Goal: Task Accomplishment & Management: Use online tool/utility

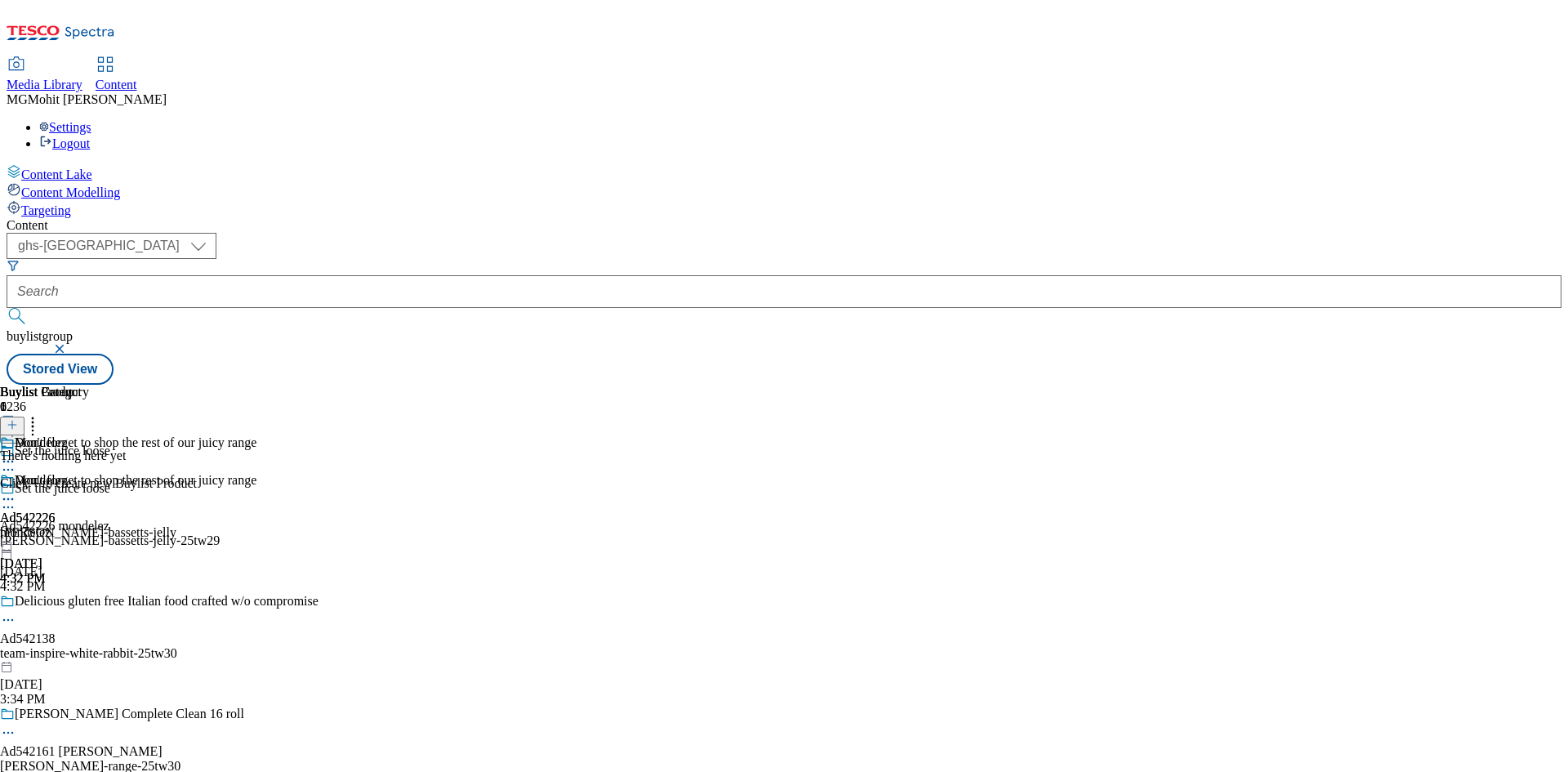
select select "ghs-[GEOGRAPHIC_DATA]"
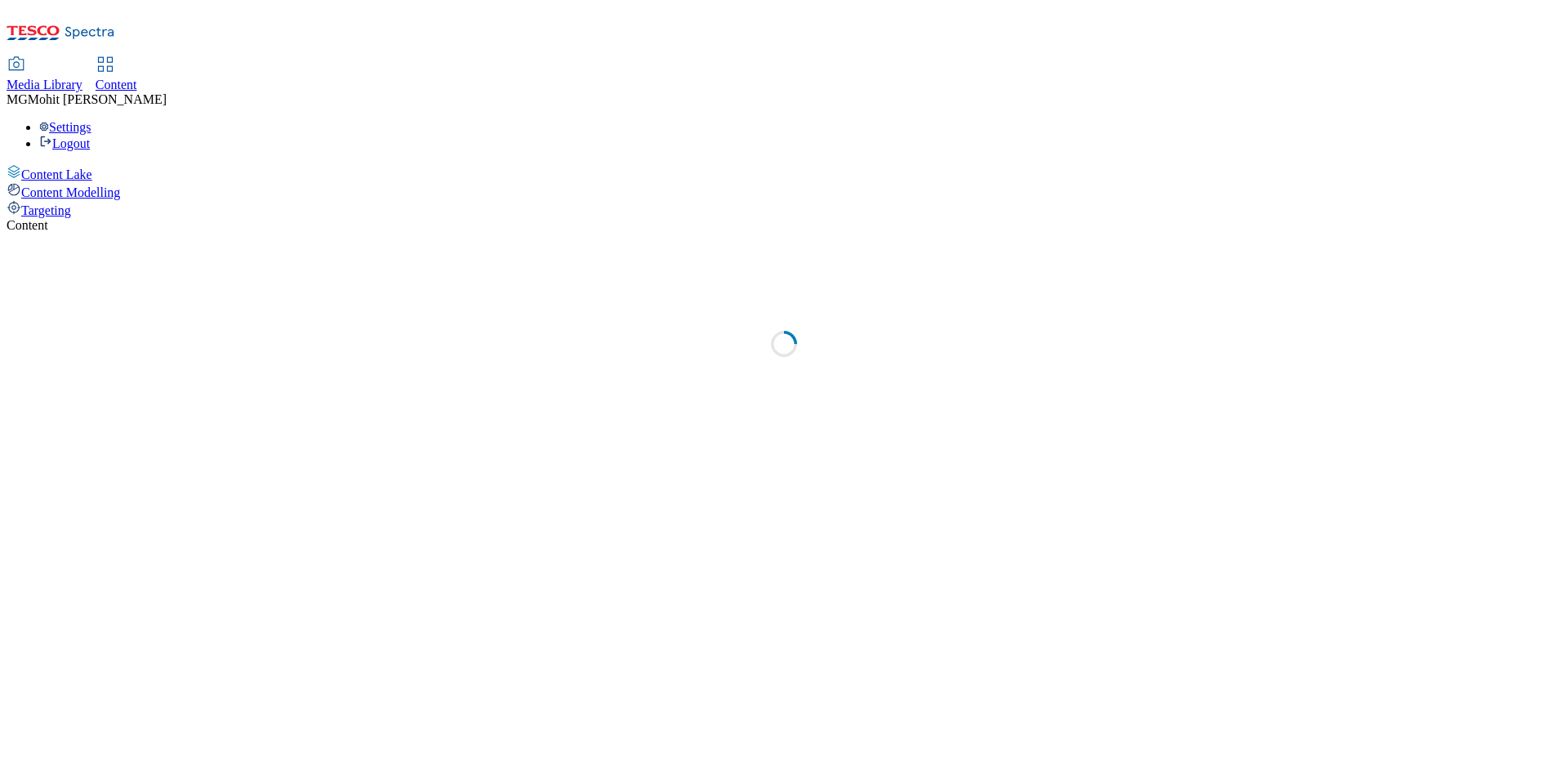
select select "ghs-uk"
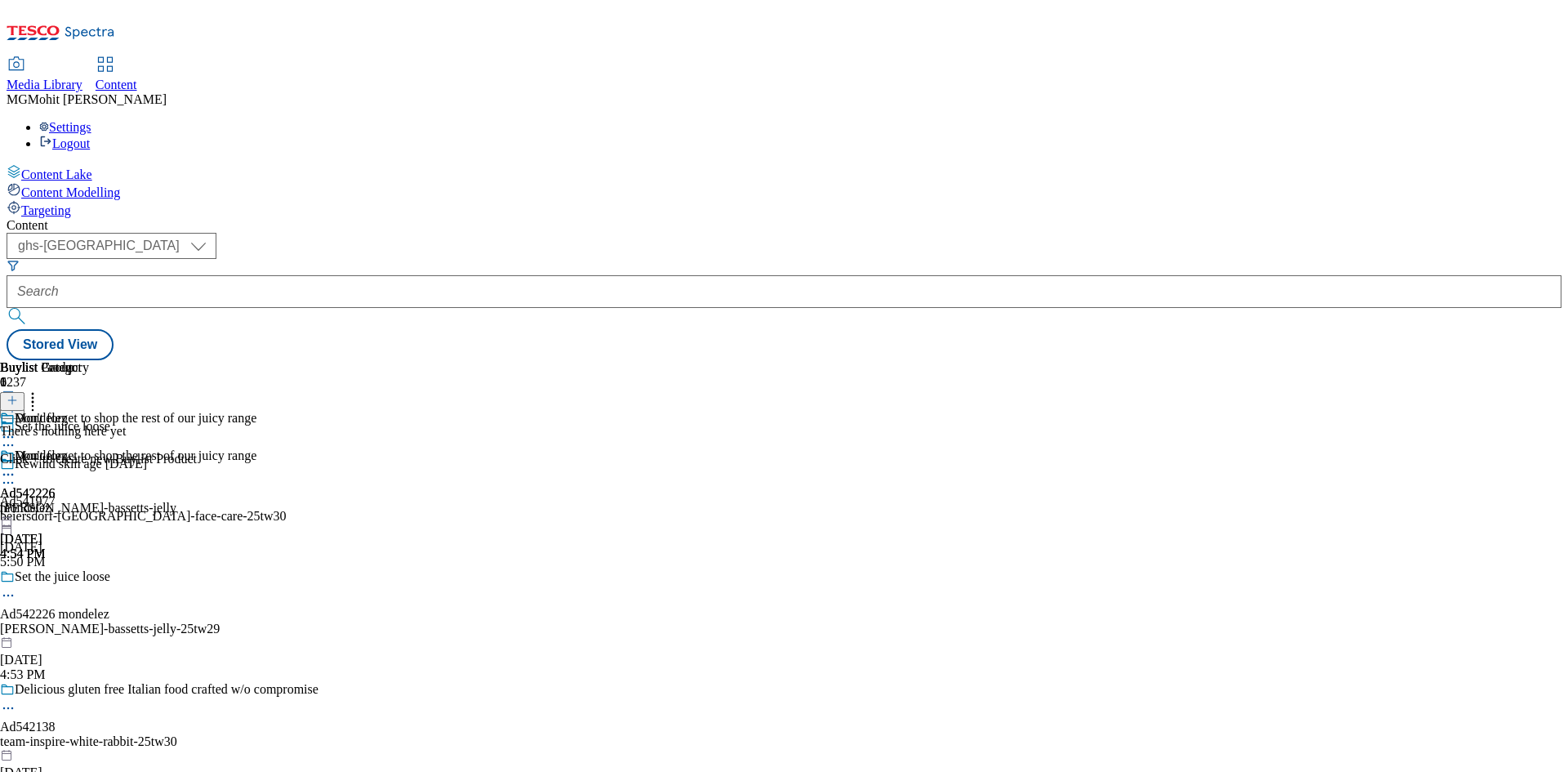
click at [83, 218] on div "Content Lake Content Modelling Targeting" at bounding box center [784, 191] width 1555 height 54
click at [17, 408] on line at bounding box center [12, 408] width 8 height 0
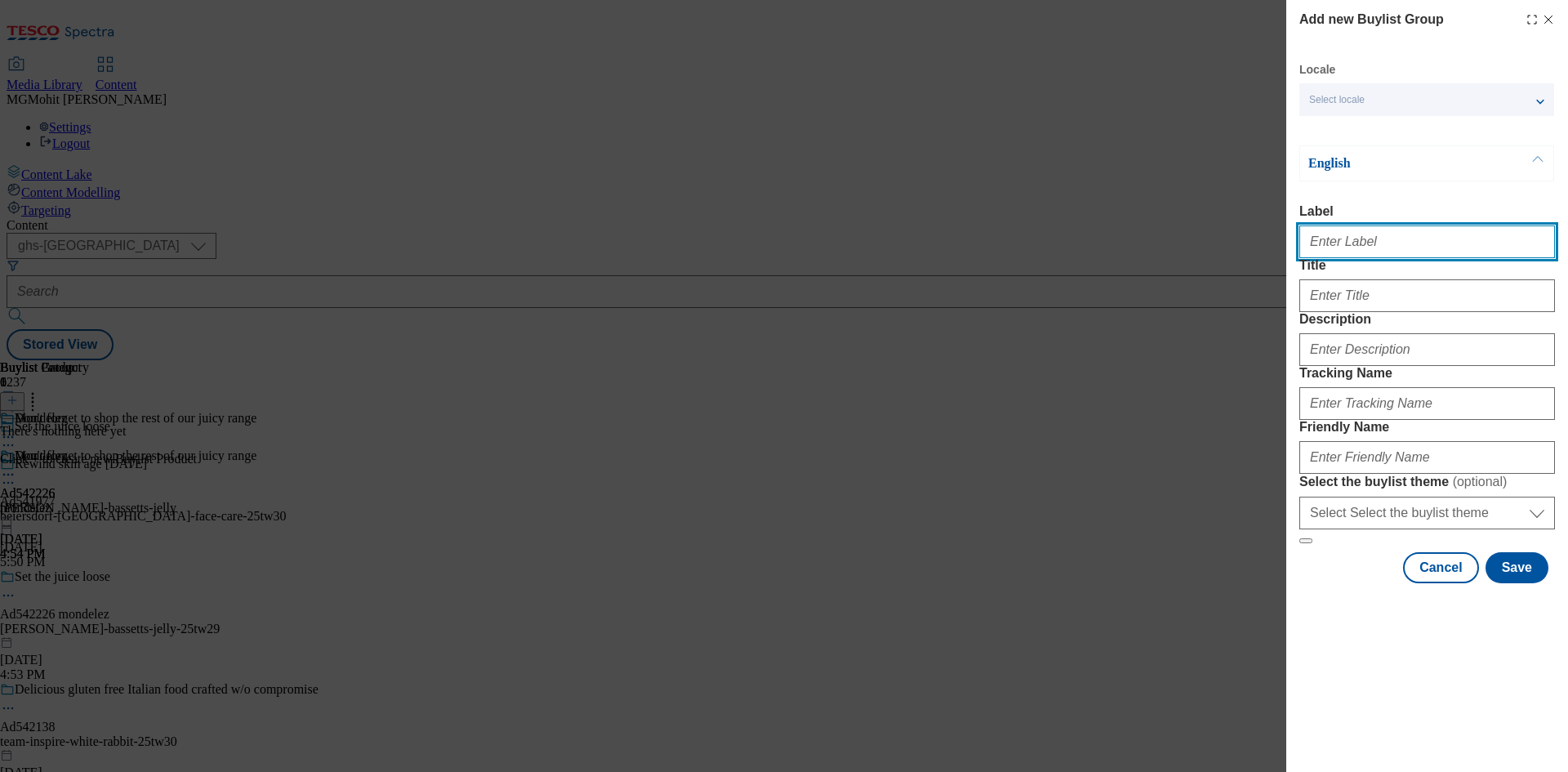
click at [1343, 249] on input "Label" at bounding box center [1426, 241] width 255 height 33
paste input "Ad542139 team-inspire-unica"
type input "Ad542139 team-inspire-unica"
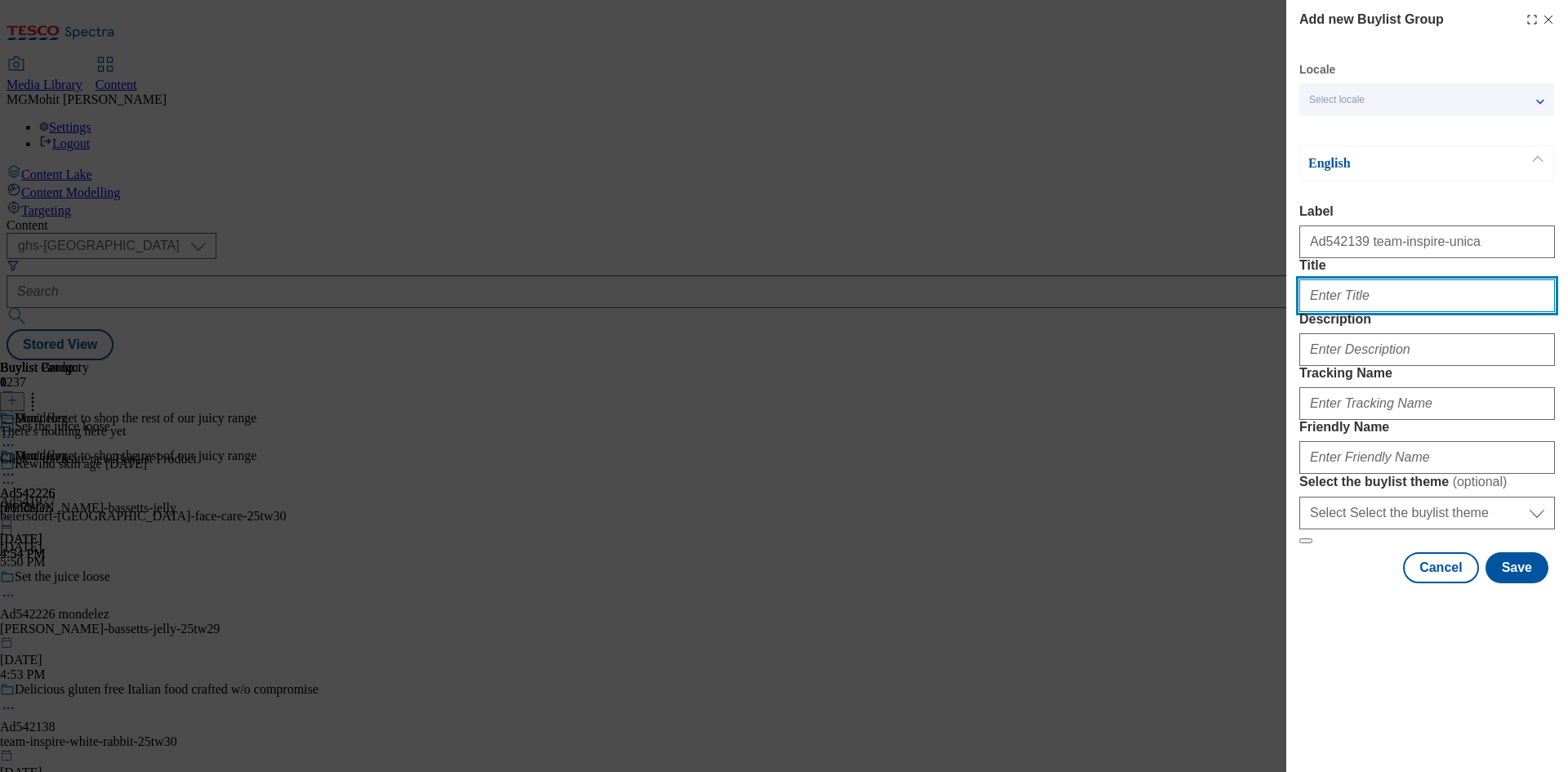
paste input "Same Greggs different shelf"
type input "Same Greggs different shelf"
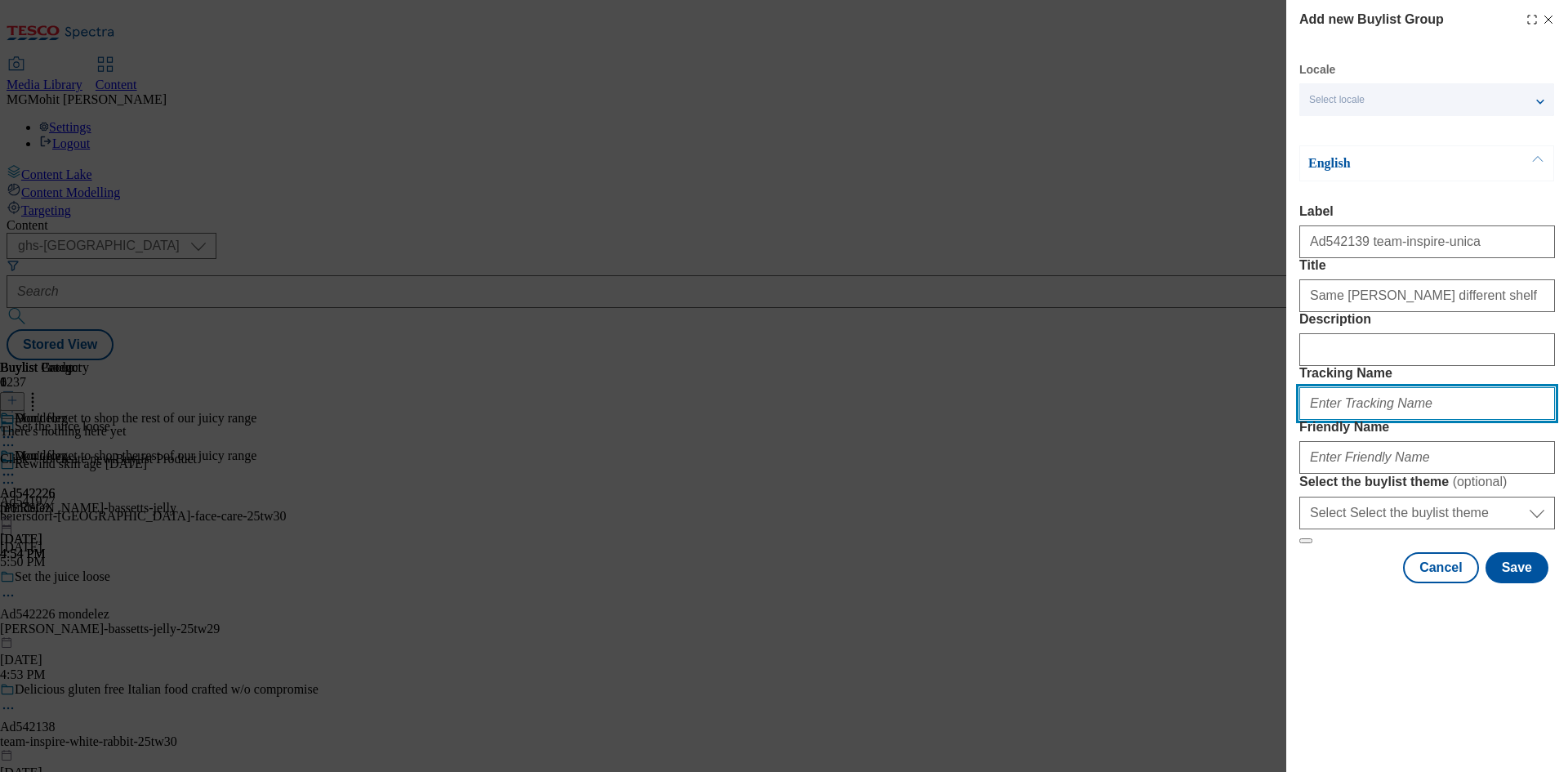
paste input "DH_AD542139"
type input "DH_AD542139"
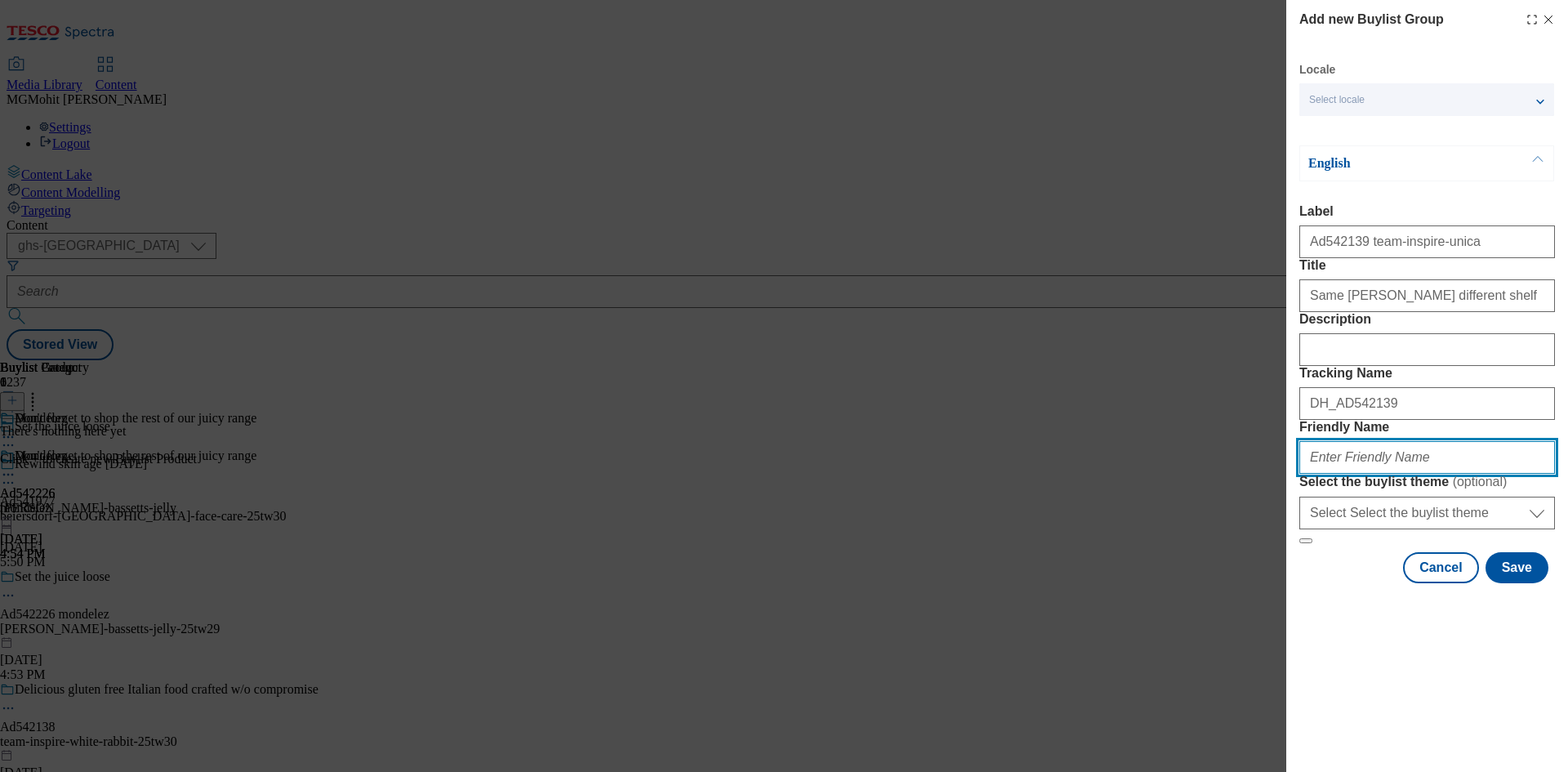
click at [1411, 474] on input "Friendly Name" at bounding box center [1426, 457] width 255 height 33
paste input "team-inspire-unica-greggs-25tw30"
type input "team-inspire-unica-greggs-25tw30"
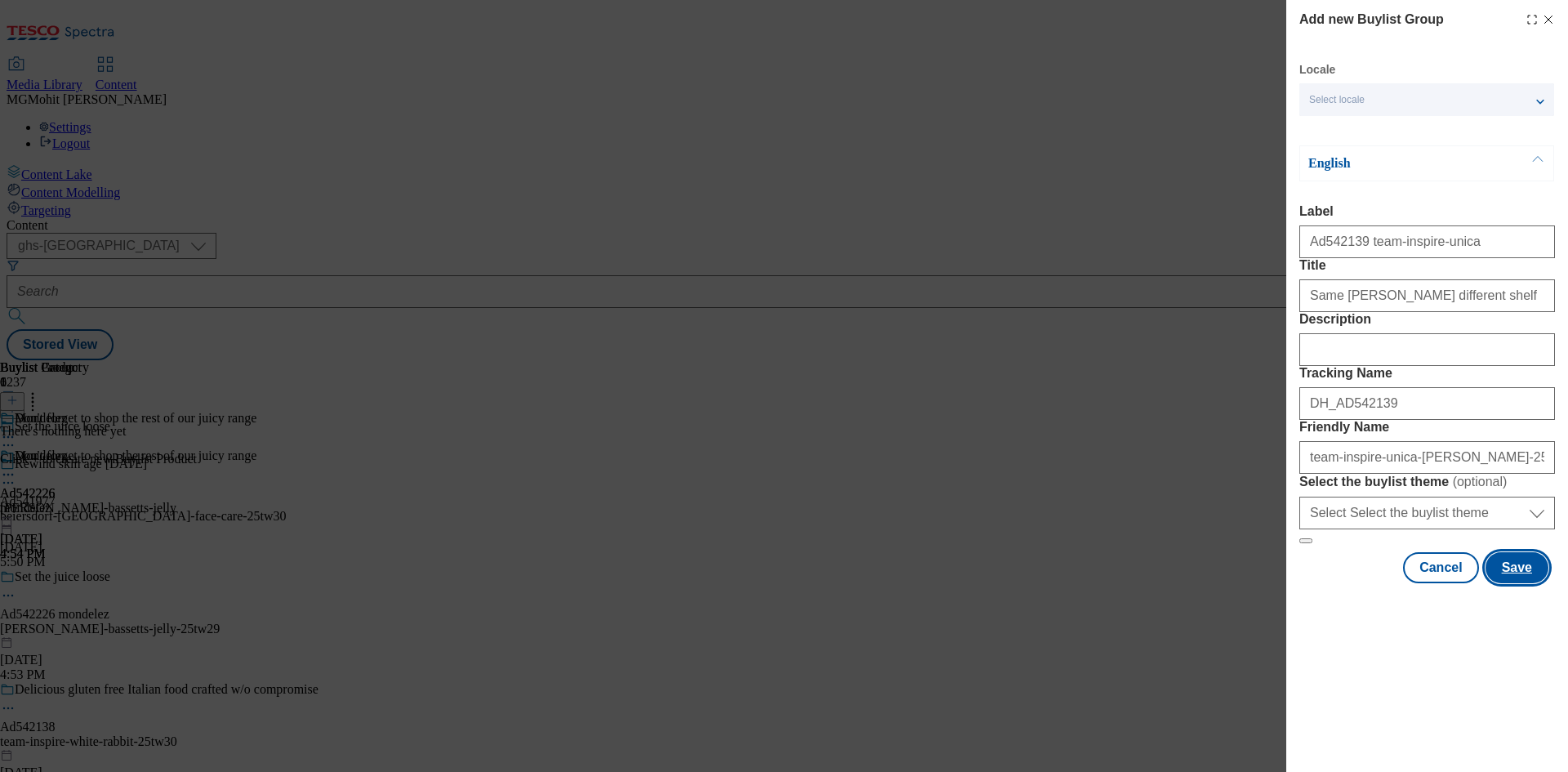
click at [1509, 583] on button "Save" at bounding box center [1517, 567] width 63 height 31
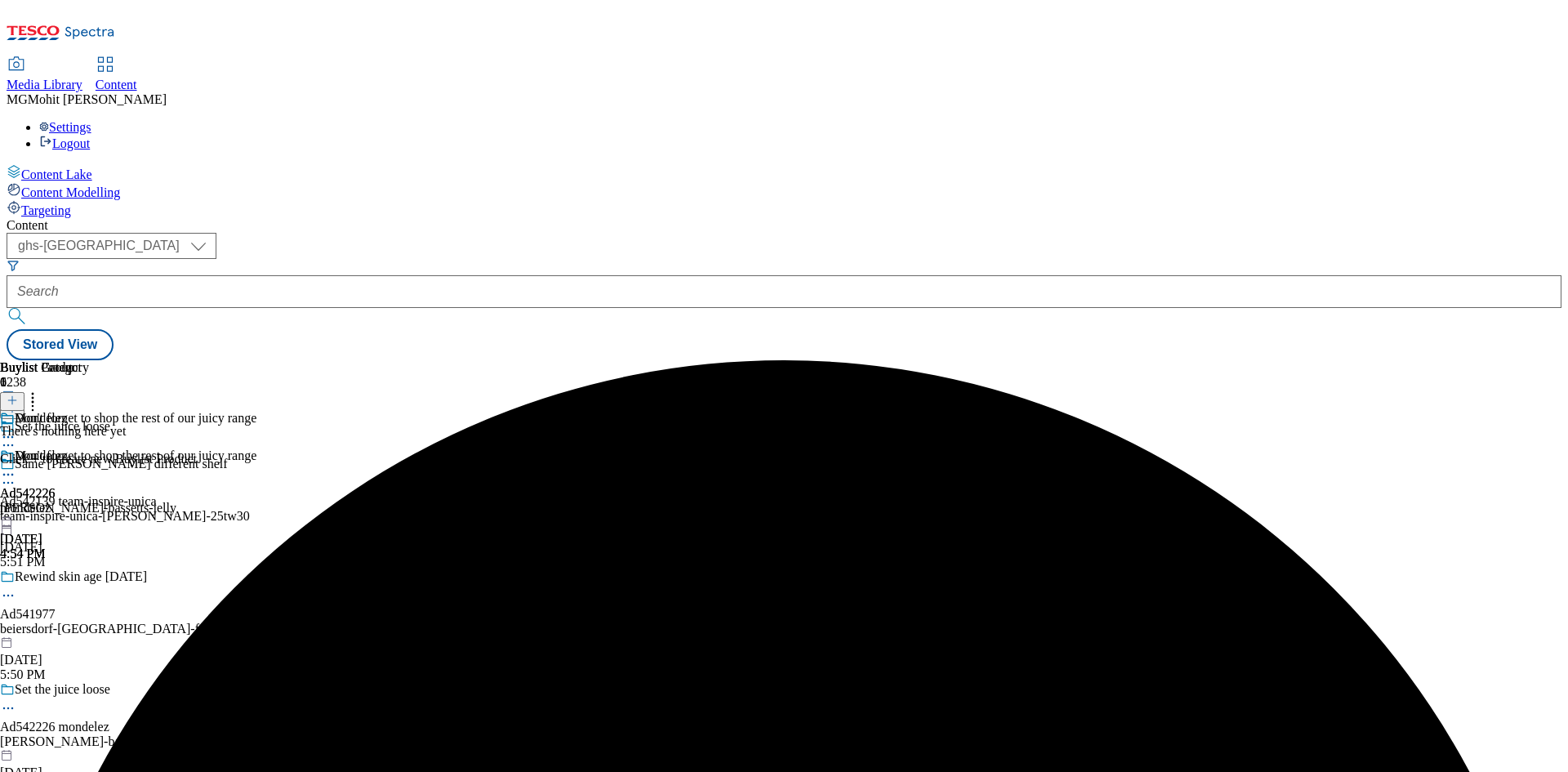
click at [318, 508] on div "team-inspire-unica-greggs-25tw30" at bounding box center [159, 516] width 318 height 15
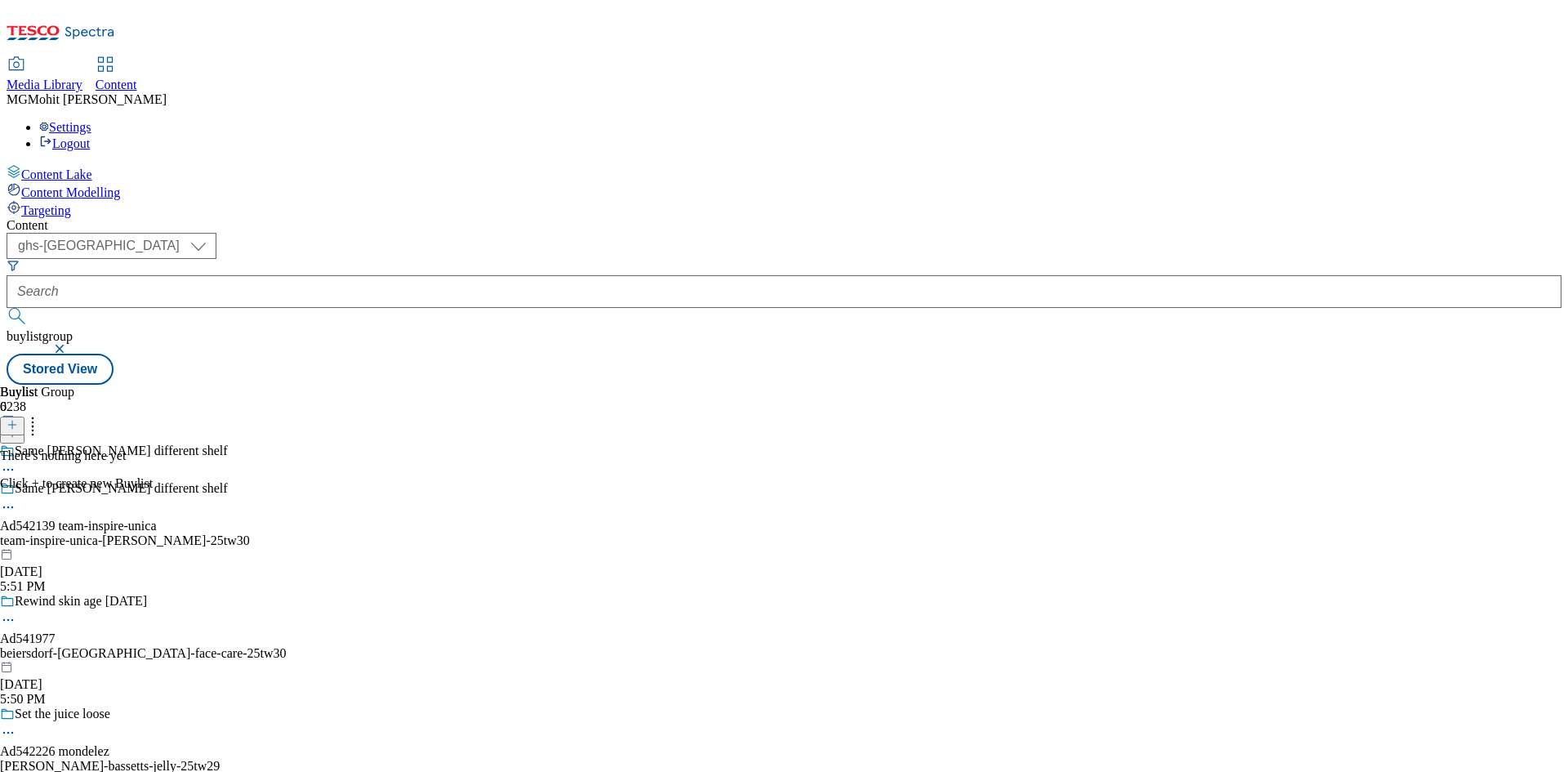
click at [18, 419] on icon at bounding box center [12, 425] width 11 height 11
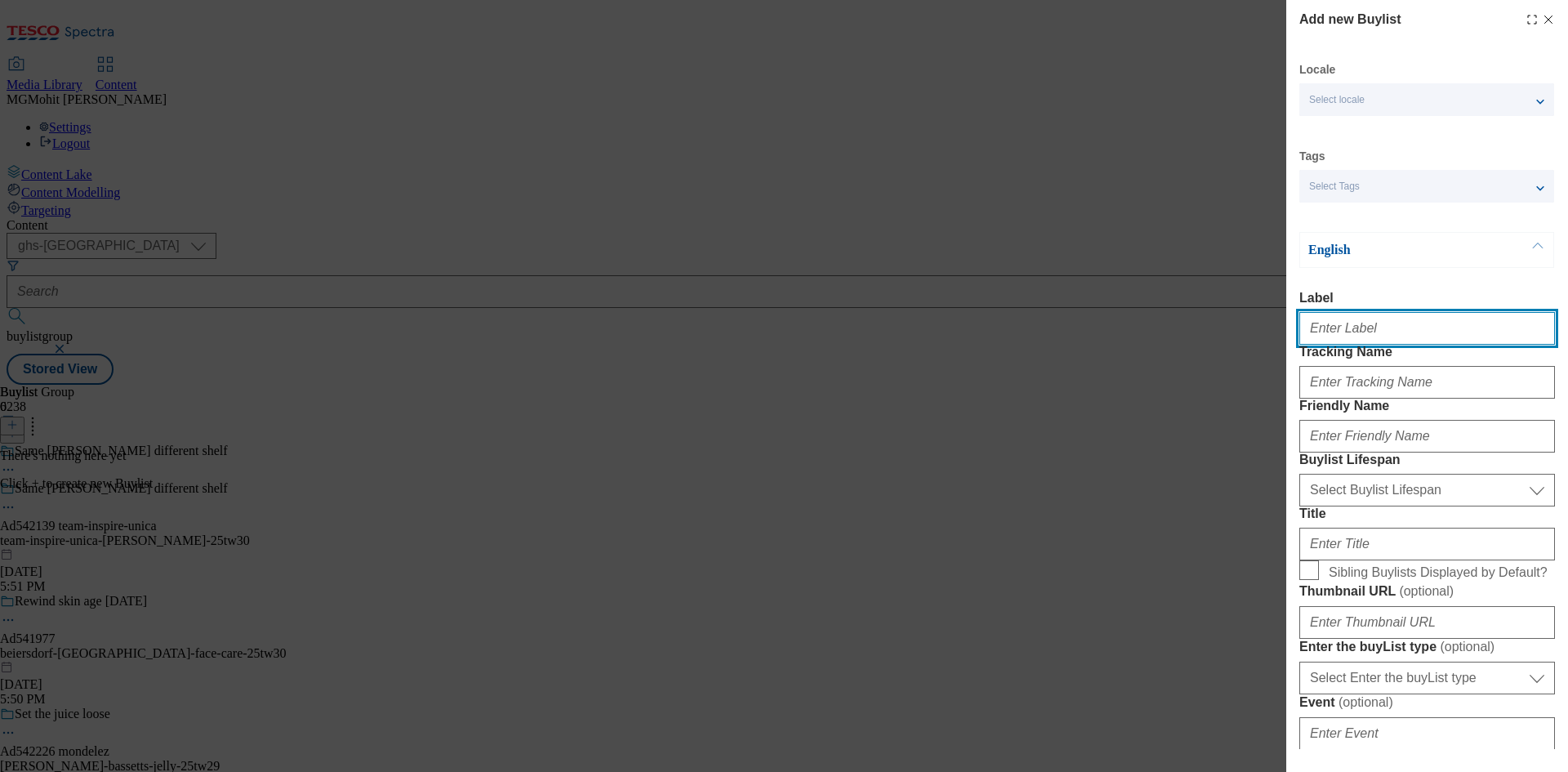
click at [1346, 332] on input "Label" at bounding box center [1426, 328] width 255 height 33
paste input "Ad542139"
type input "Ad542139"
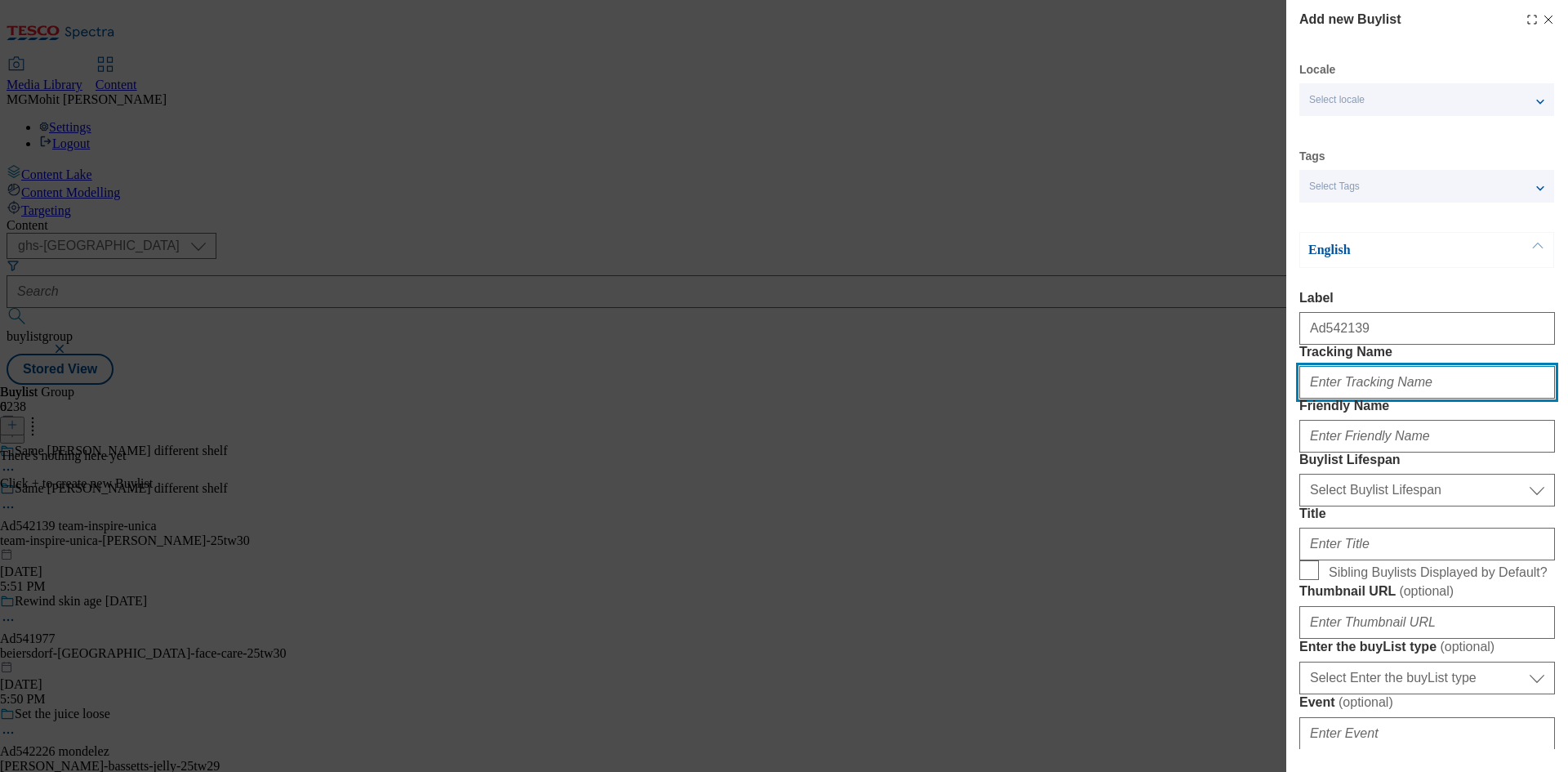
paste input "DH_AD542139"
type input "DH_AD542139"
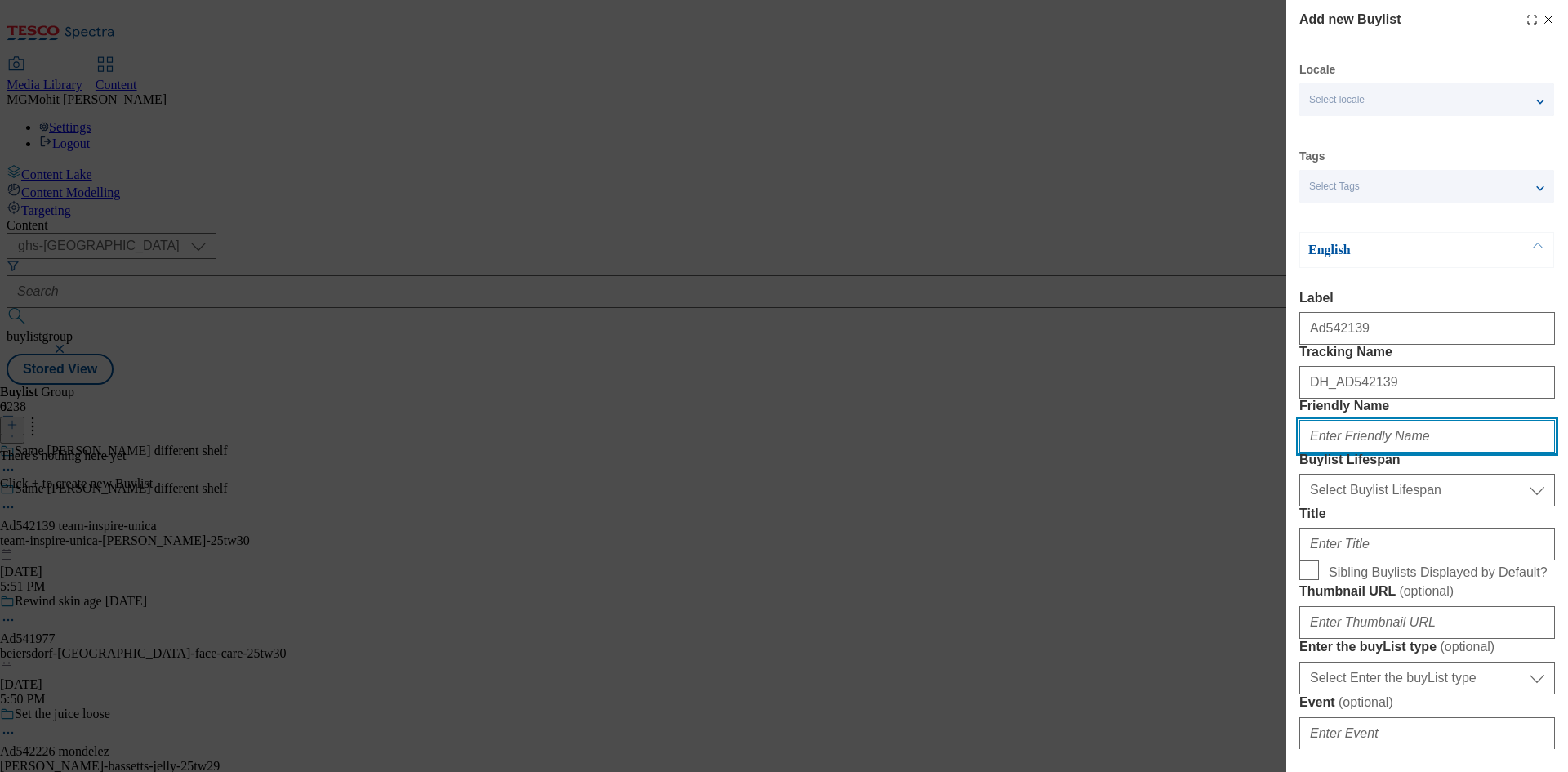
paste input "team-inspire-unica"
type input "team-inspire-unica"
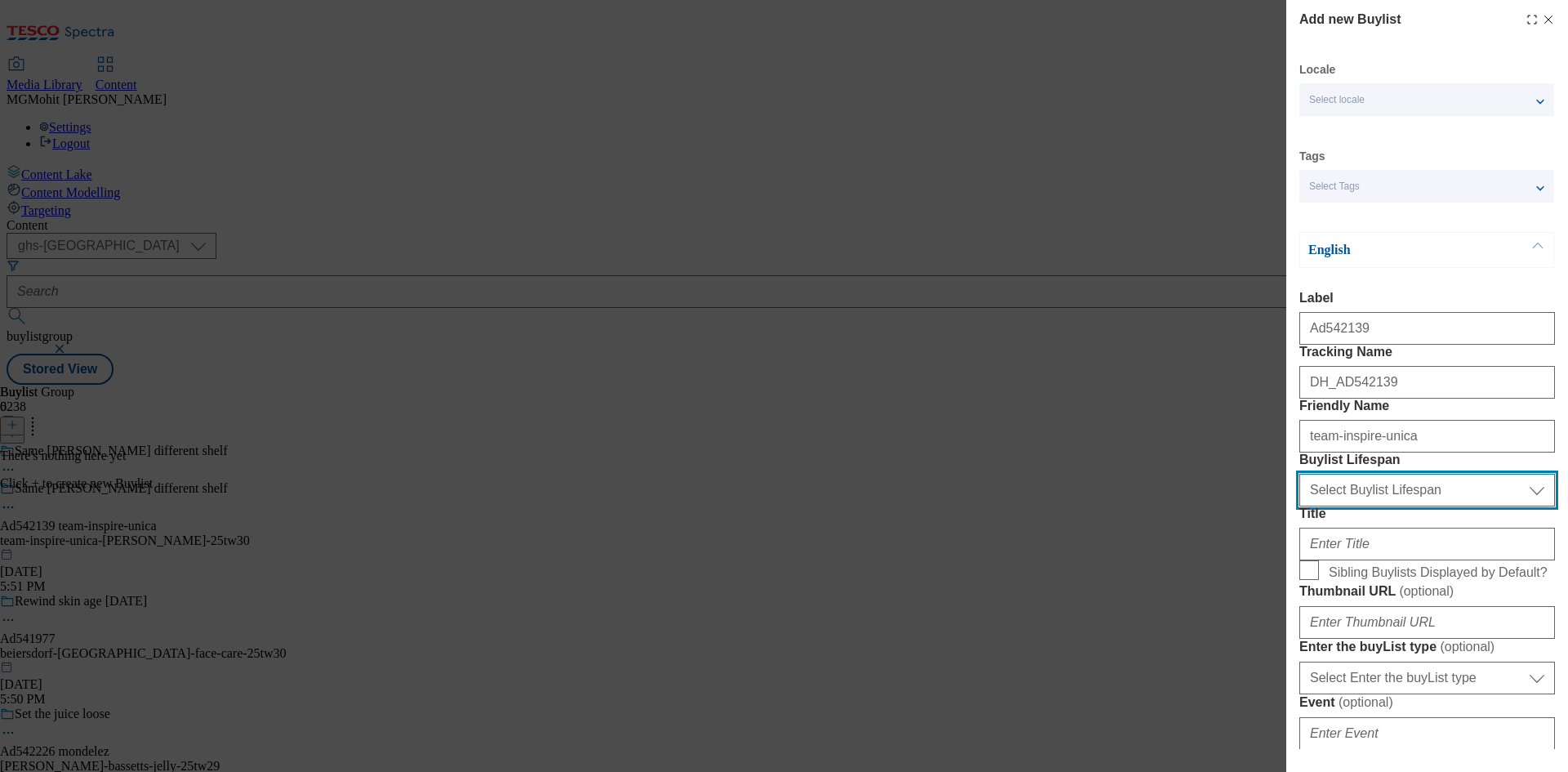
click at [1338, 507] on select "Select Buylist Lifespan evergreen seasonal tactical" at bounding box center [1426, 490] width 255 height 33
select select "tactical"
click at [1299, 507] on select "Select Buylist Lifespan evergreen seasonal tactical" at bounding box center [1426, 490] width 255 height 33
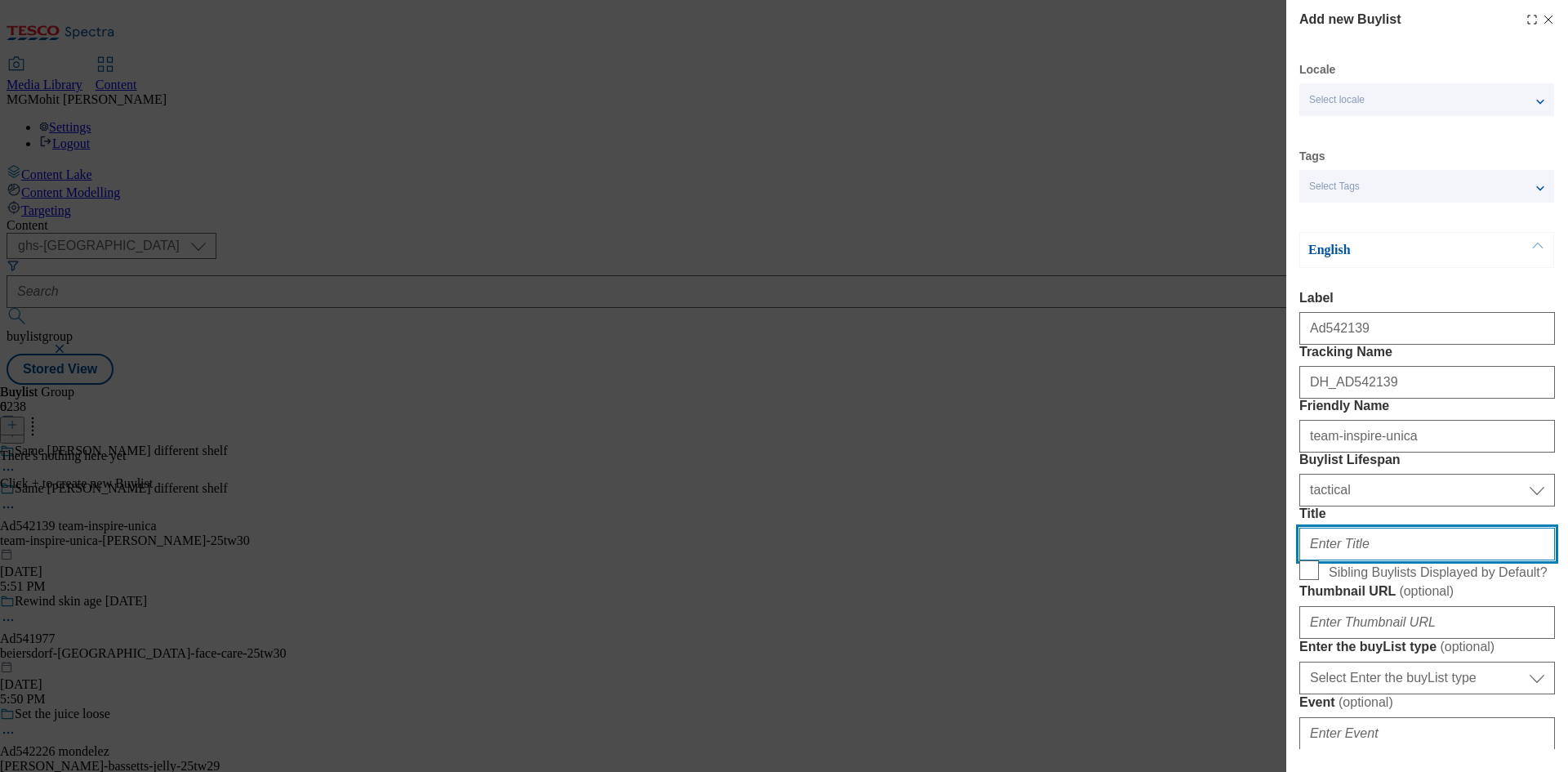
click at [1333, 561] on input "Title" at bounding box center [1426, 544] width 255 height 33
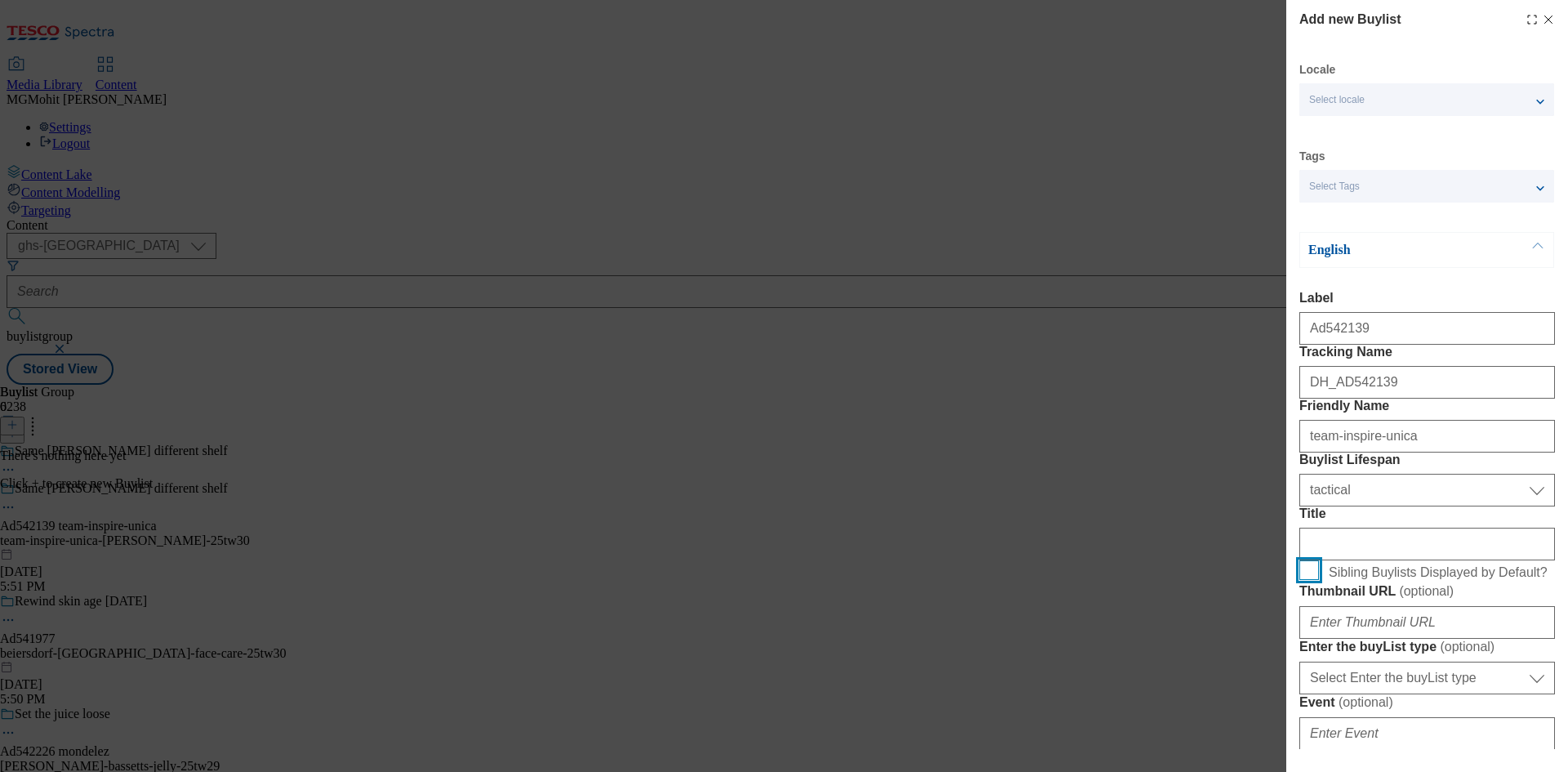
scroll to position [408, 0]
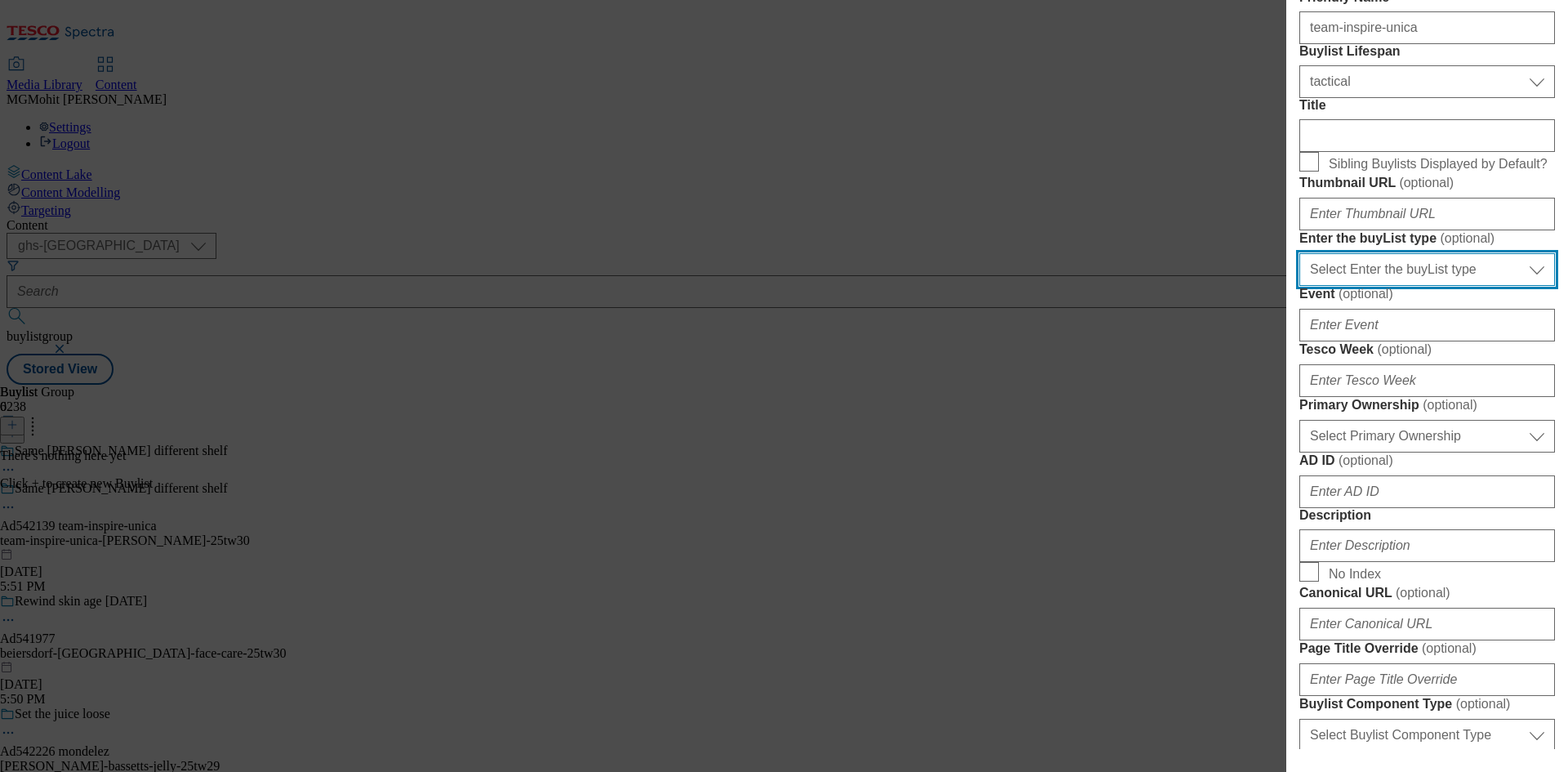
click at [1379, 286] on select "Select Enter the buyList type event supplier funded long term >4 weeks supplier…" at bounding box center [1426, 269] width 255 height 33
select select "supplier funded short term 1-3 weeks"
click at [1299, 286] on select "Select Enter the buyList type event supplier funded long term >4 weeks supplier…" at bounding box center [1426, 269] width 255 height 33
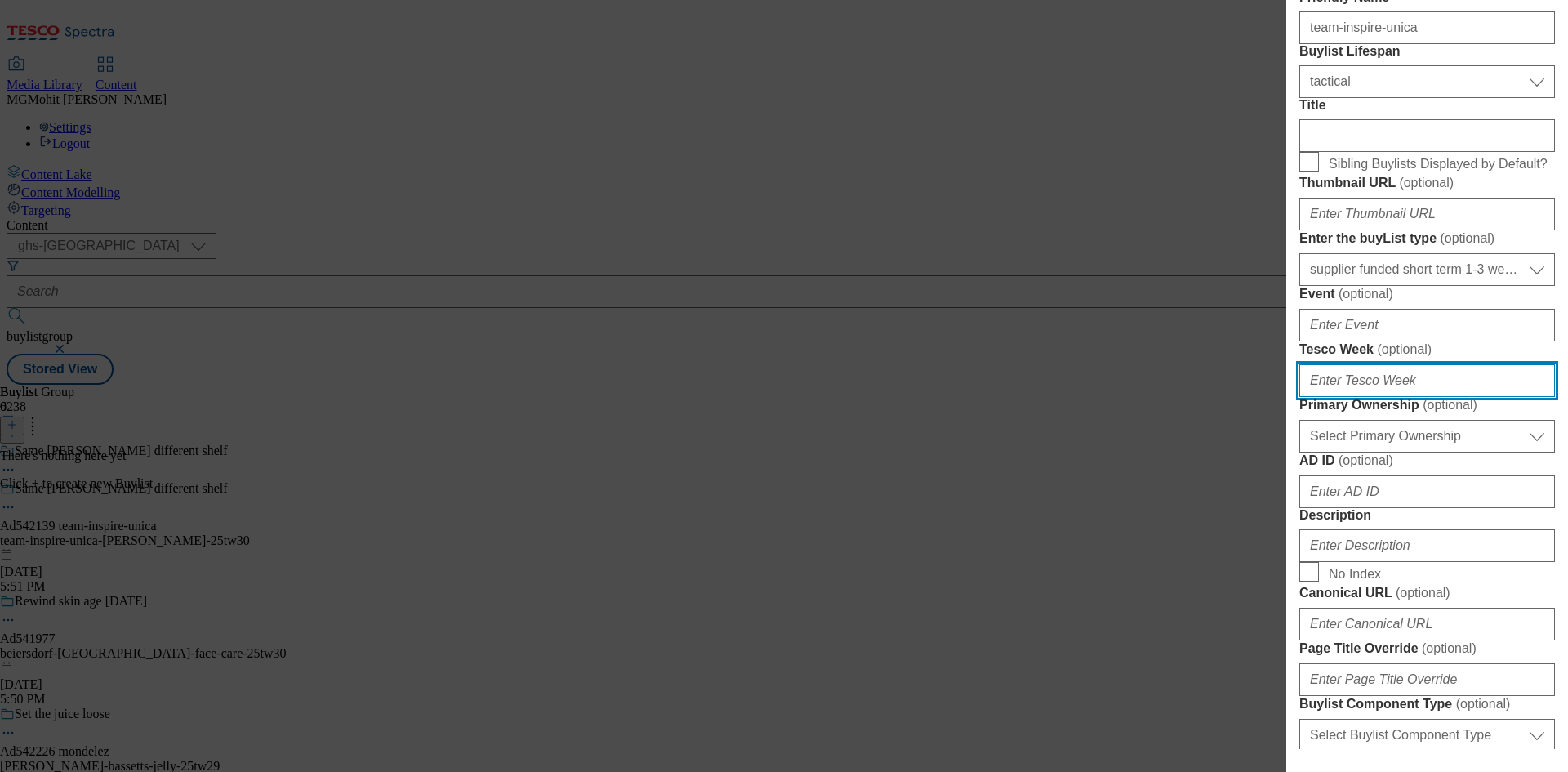
click at [1359, 397] on input "Tesco Week ( optional )" at bounding box center [1426, 380] width 255 height 33
type input "30"
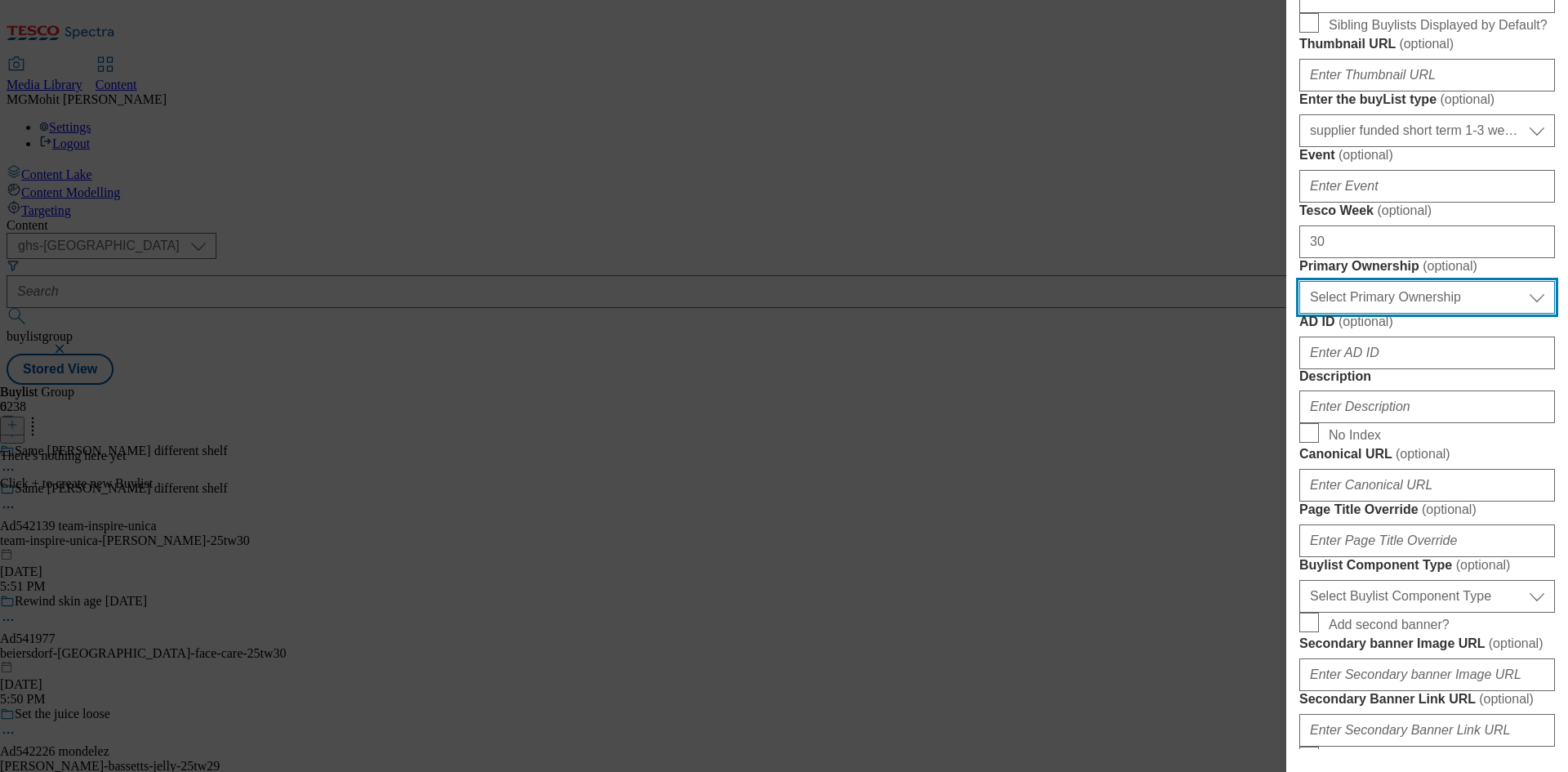
scroll to position [817, 0]
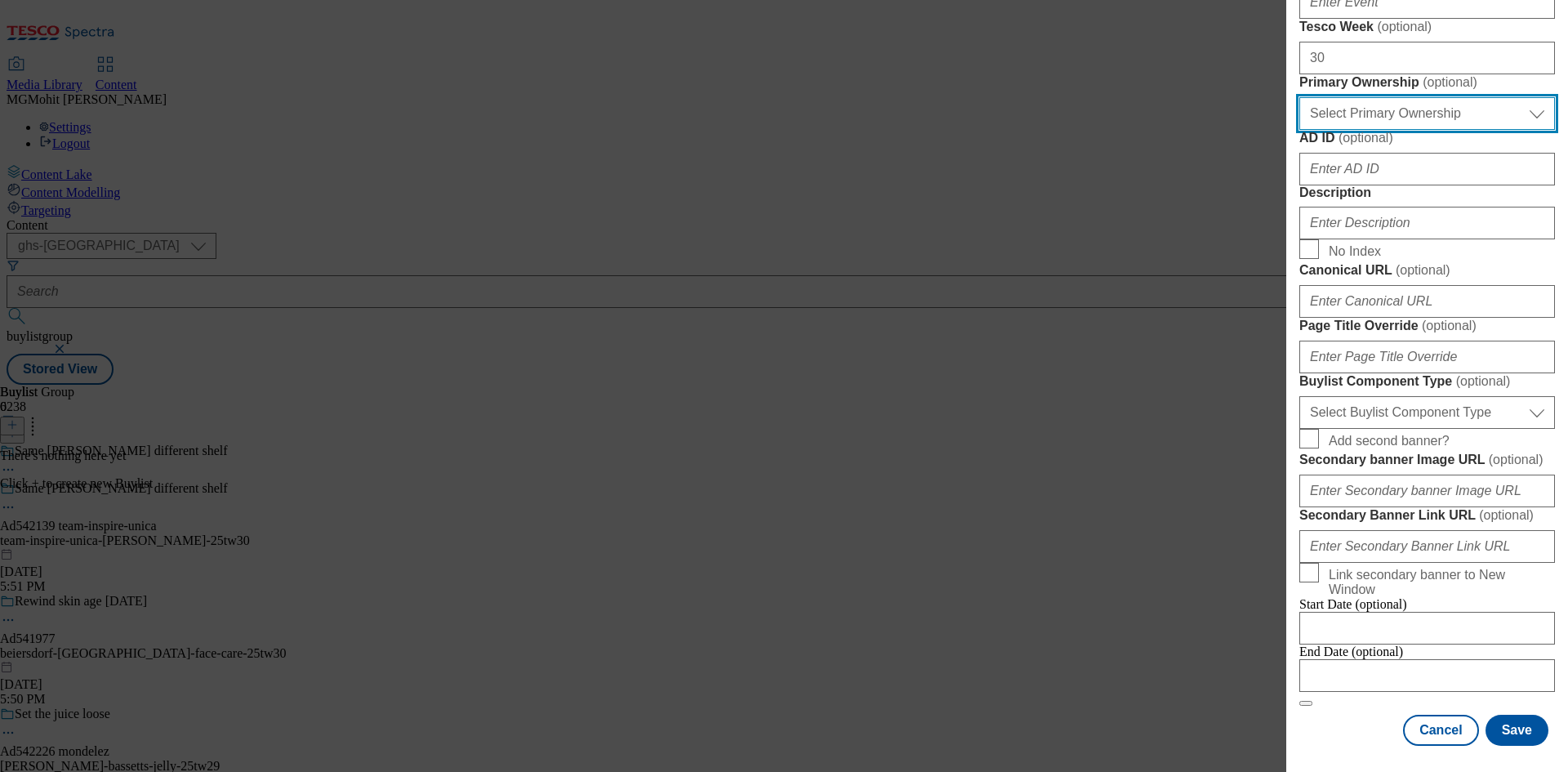
click at [1386, 129] on select "Select Primary Ownership tesco dunnhumby" at bounding box center [1426, 113] width 255 height 33
select select "dunnhumby"
click at [1299, 129] on select "Select Primary Ownership tesco dunnhumby" at bounding box center [1426, 113] width 255 height 33
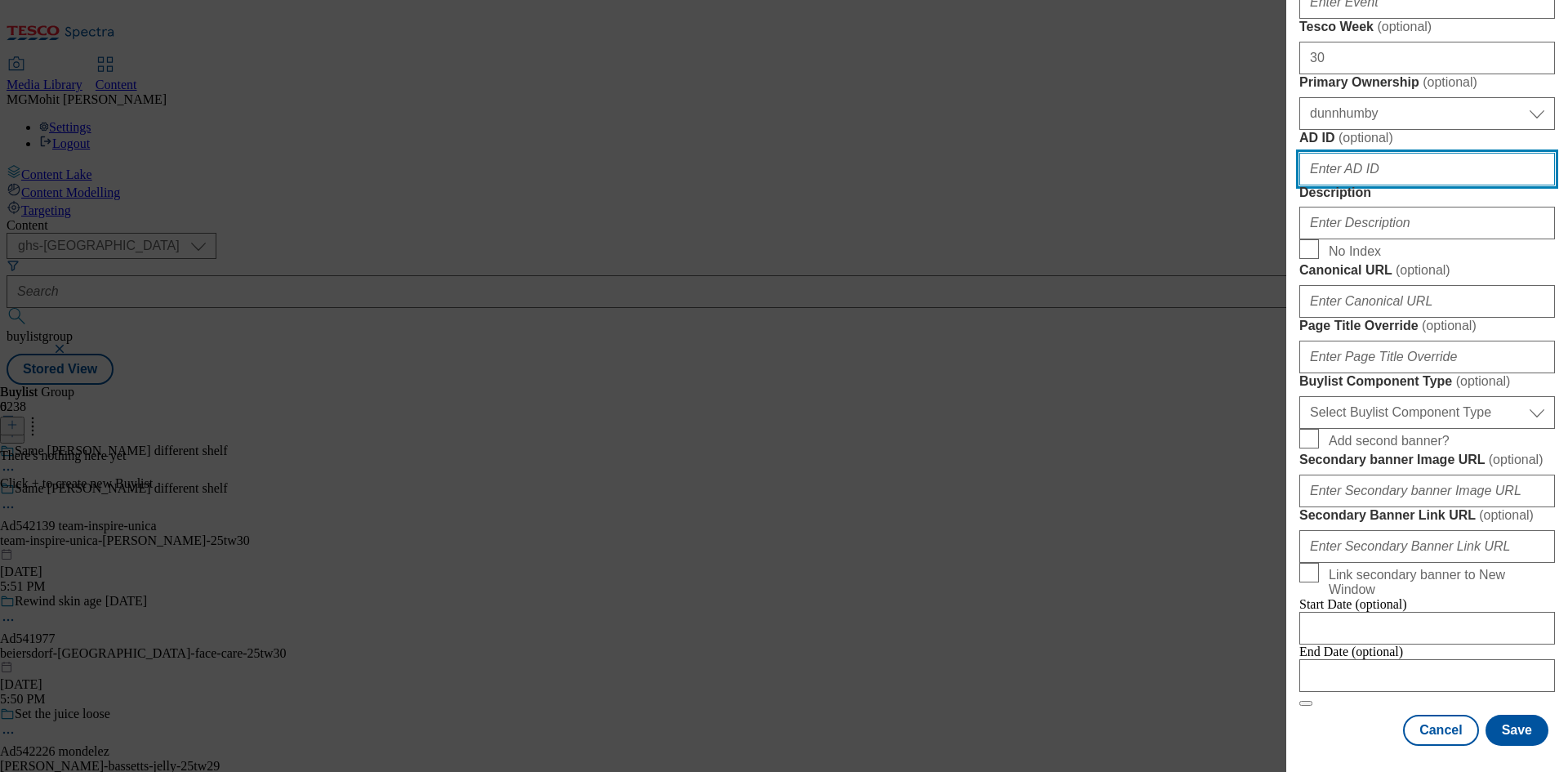
click at [1359, 185] on input "AD ID ( optional )" at bounding box center [1426, 169] width 255 height 33
paste input "542139"
type input "542139"
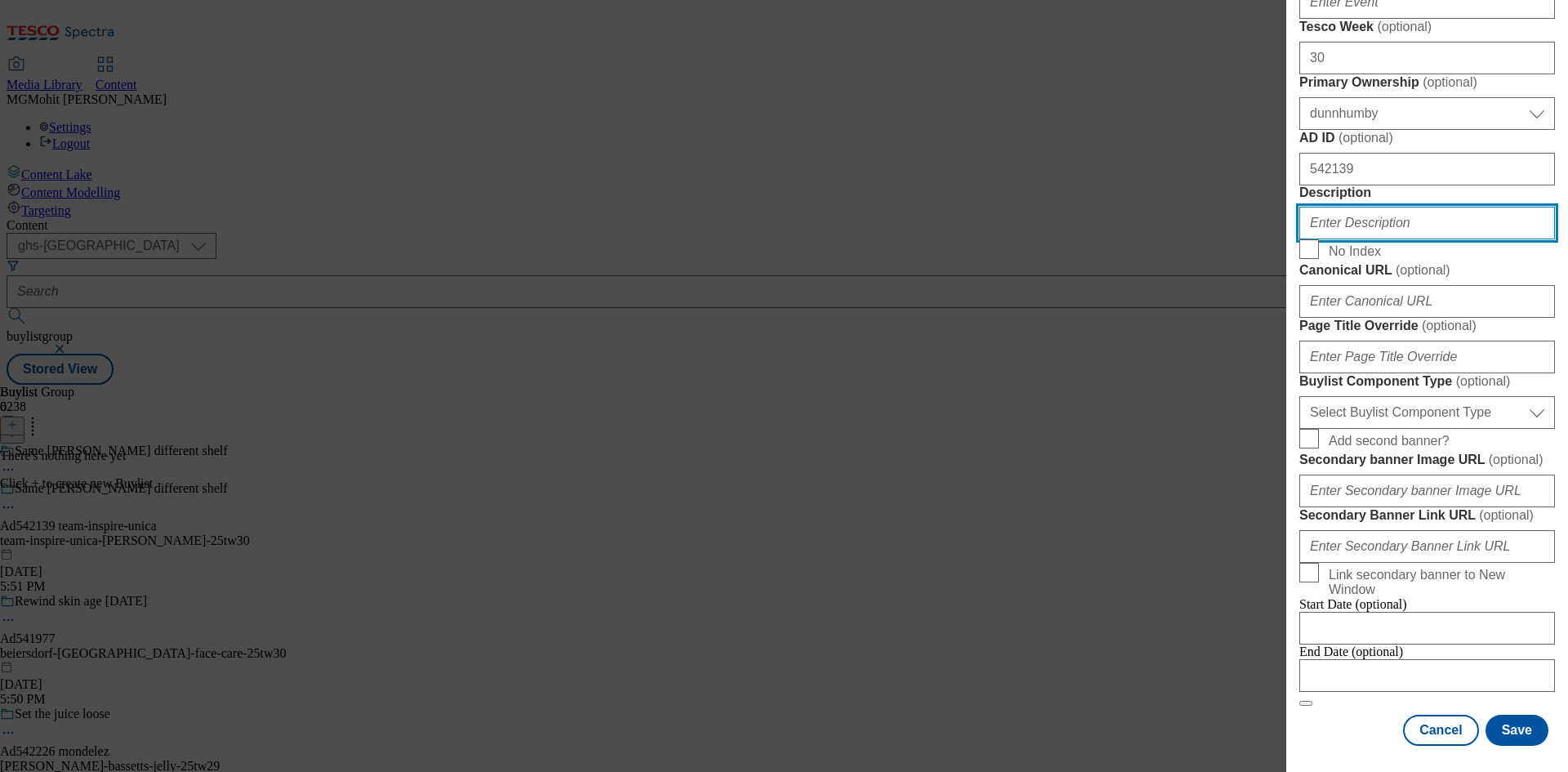
click at [1359, 239] on input "Description" at bounding box center [1426, 223] width 255 height 33
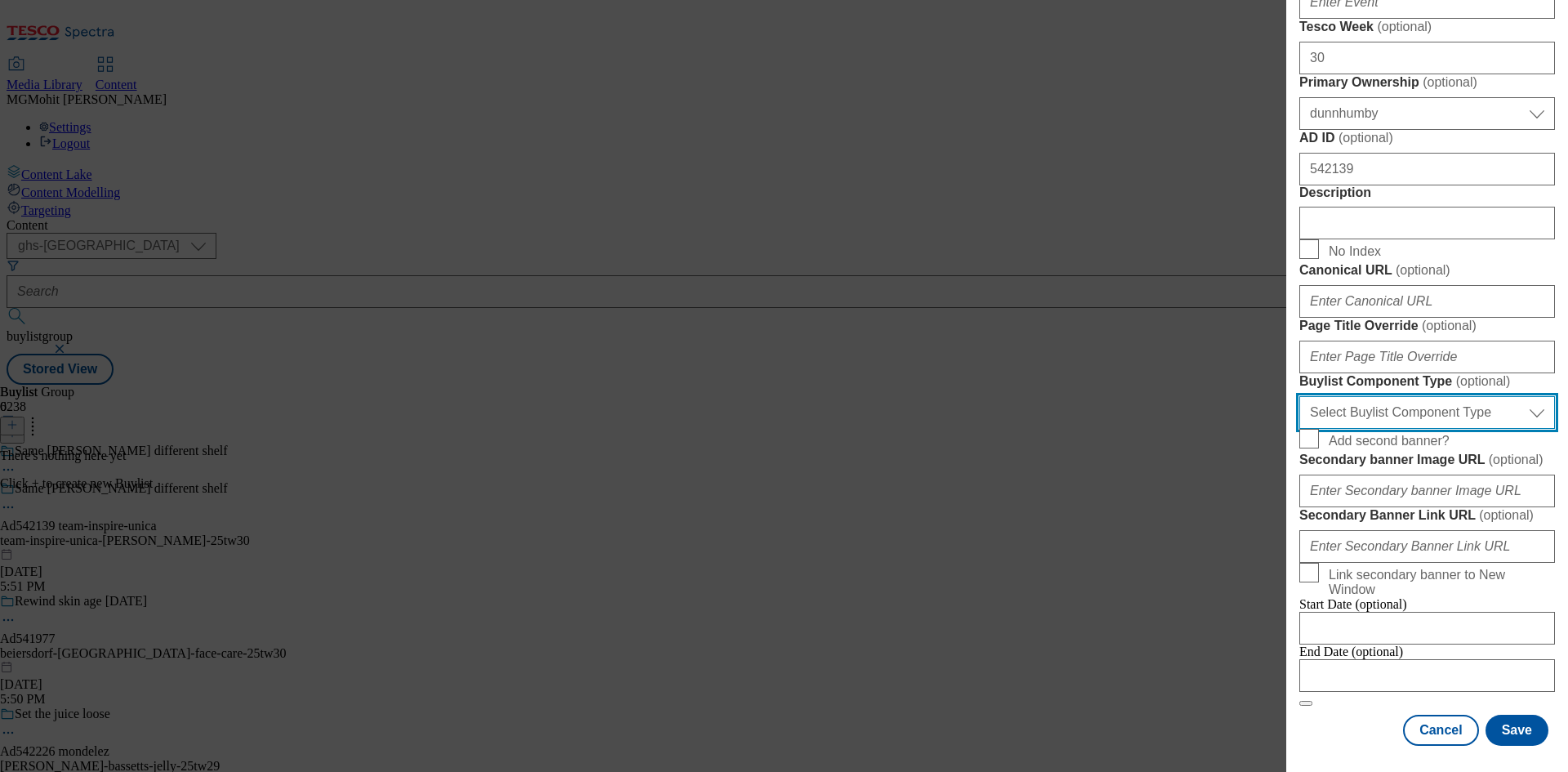
click at [1377, 428] on select "Select Buylist Component Type Banner Competition Header Meal" at bounding box center [1426, 412] width 255 height 33
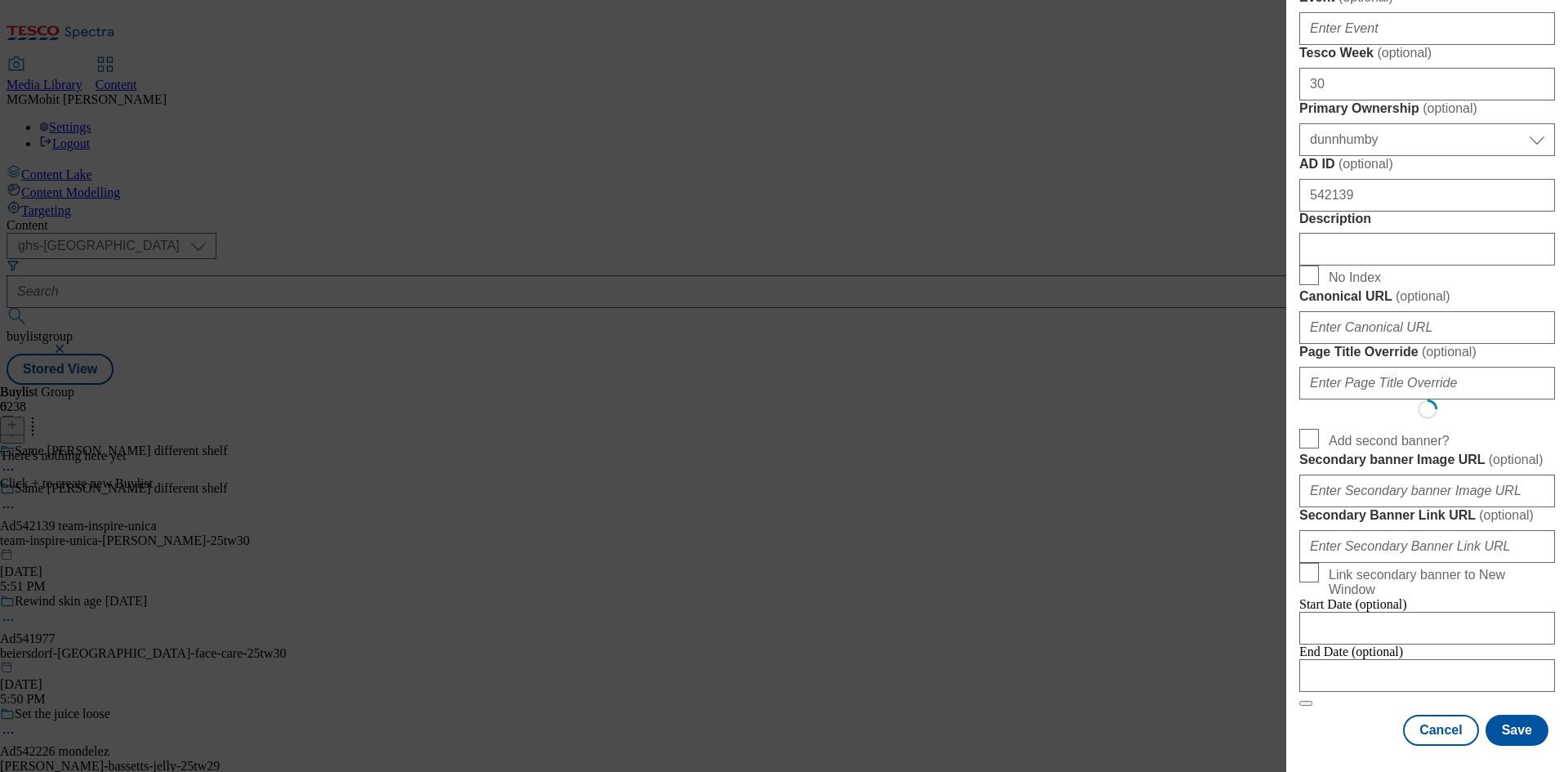
select select "Banner"
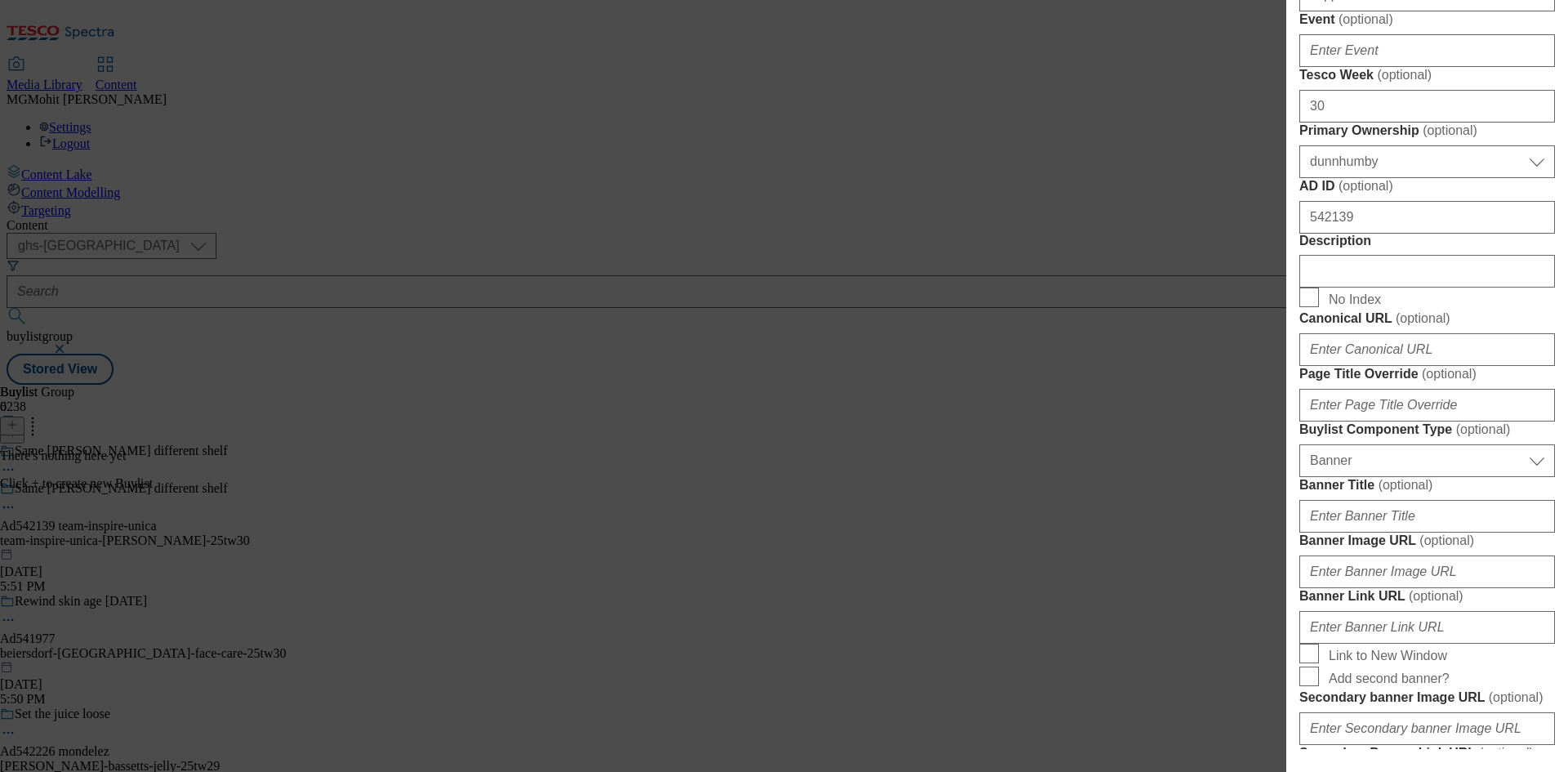
scroll to position [735, 0]
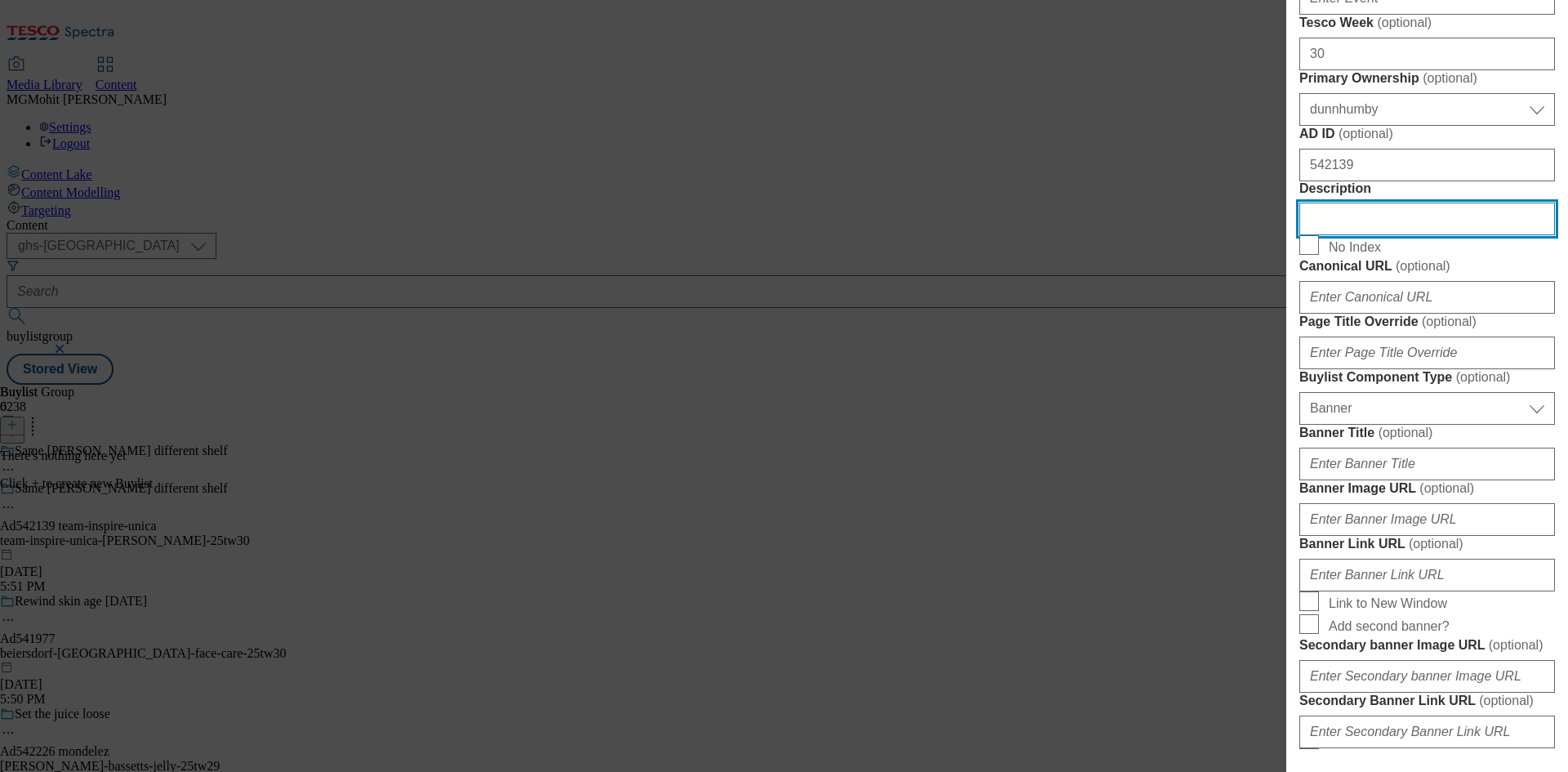
drag, startPoint x: 1384, startPoint y: 547, endPoint x: 1227, endPoint y: 539, distance: 157.2
click at [1233, 539] on div "Add new Buylist Locale Select locale English Welsh Tags Select Tags fnf marketp…" at bounding box center [784, 386] width 1568 height 772
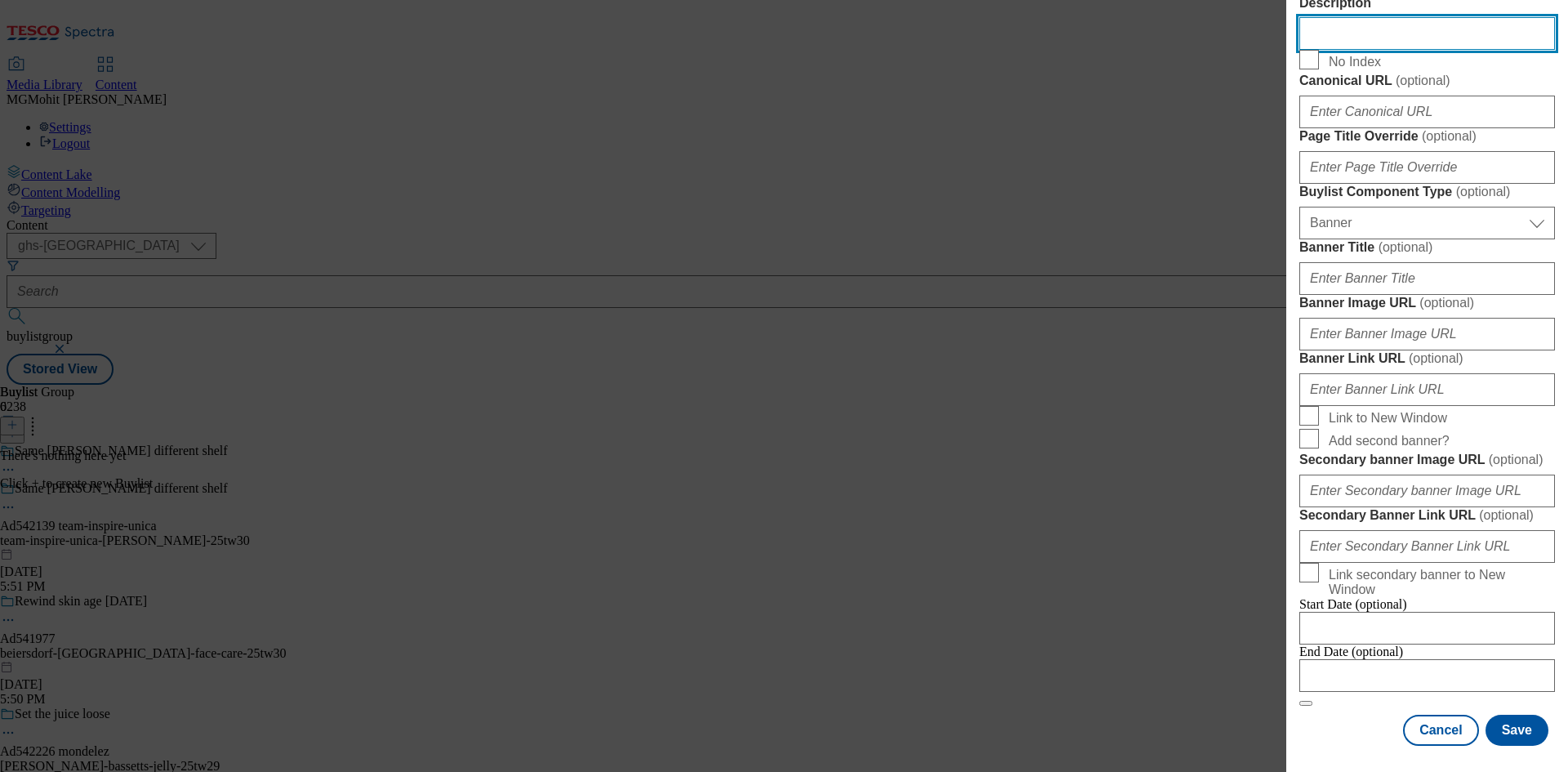
scroll to position [1618, 0]
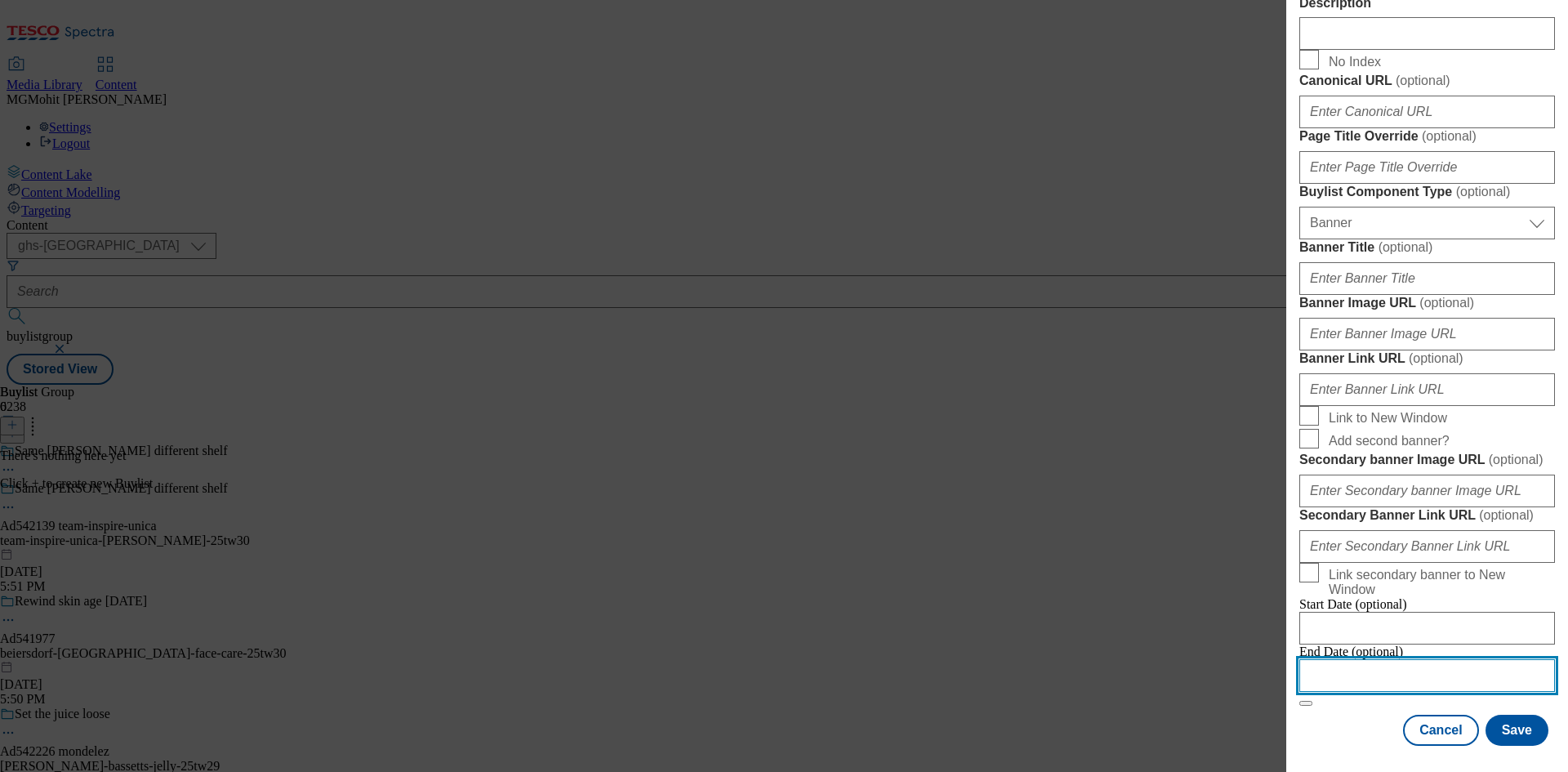
click at [1364, 667] on input "Modal" at bounding box center [1426, 675] width 255 height 33
select select "2025"
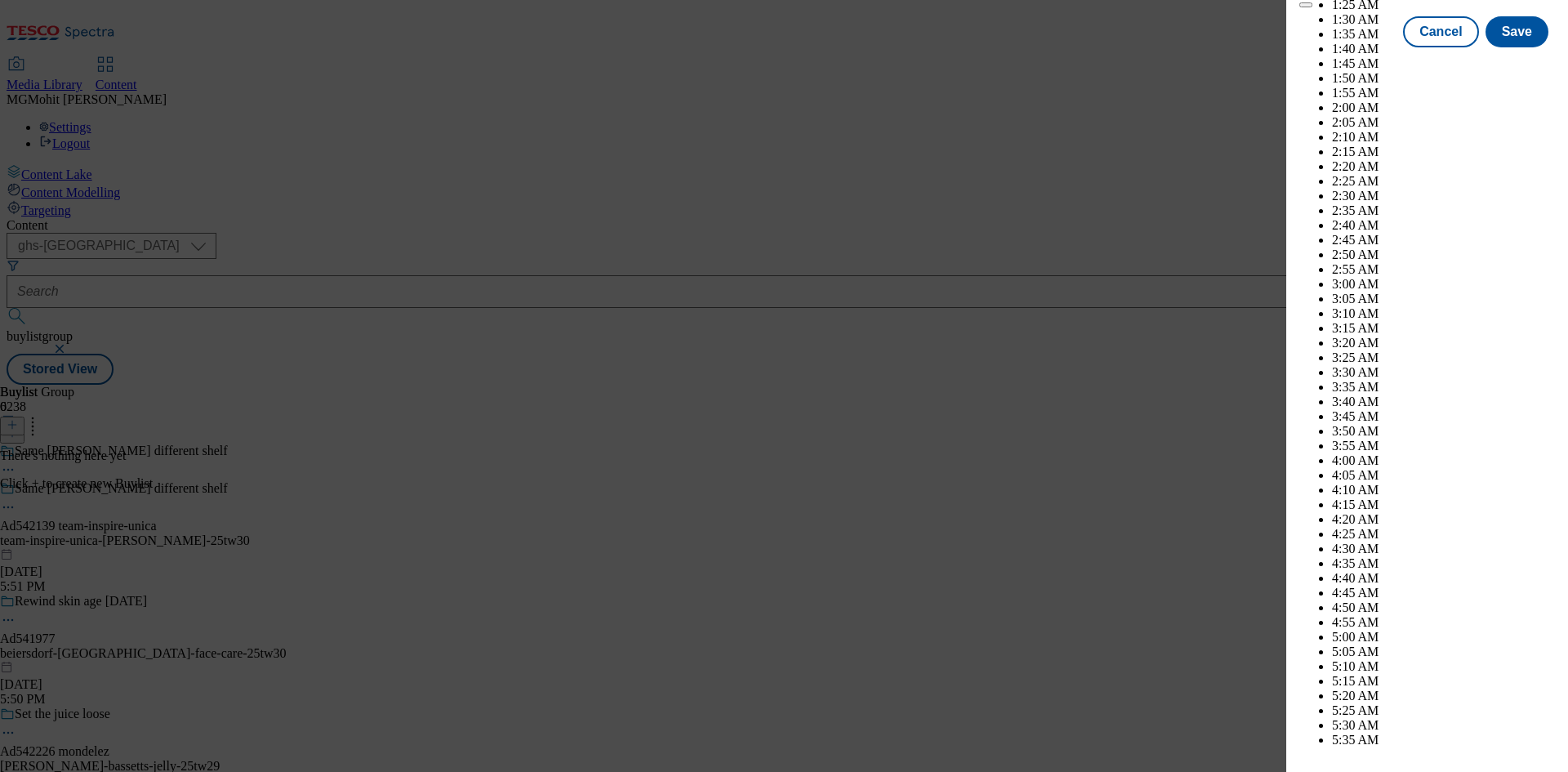
scroll to position [6456, 0]
select select "December"
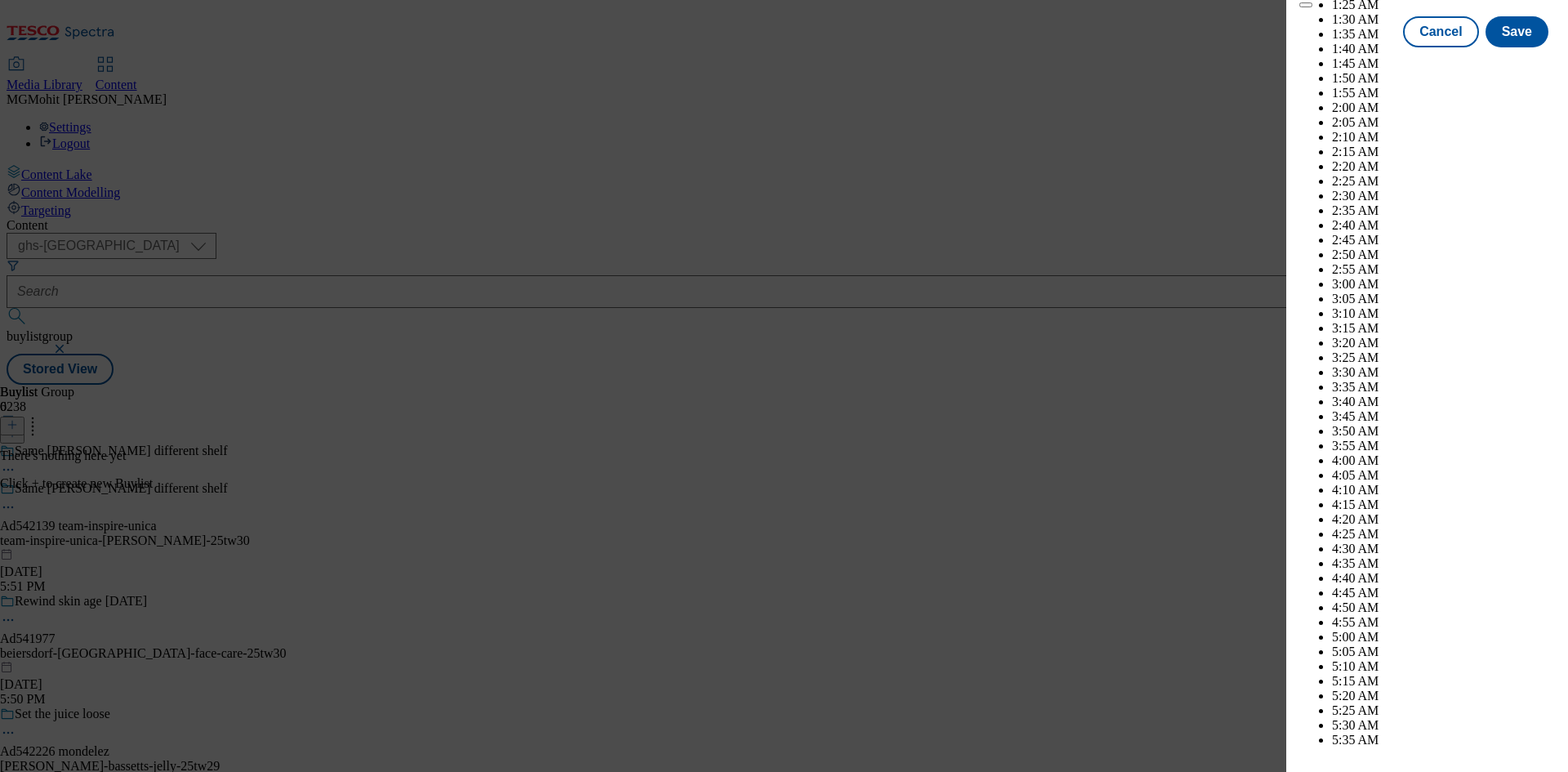
click at [1516, 62] on button "Save" at bounding box center [1517, 46] width 63 height 31
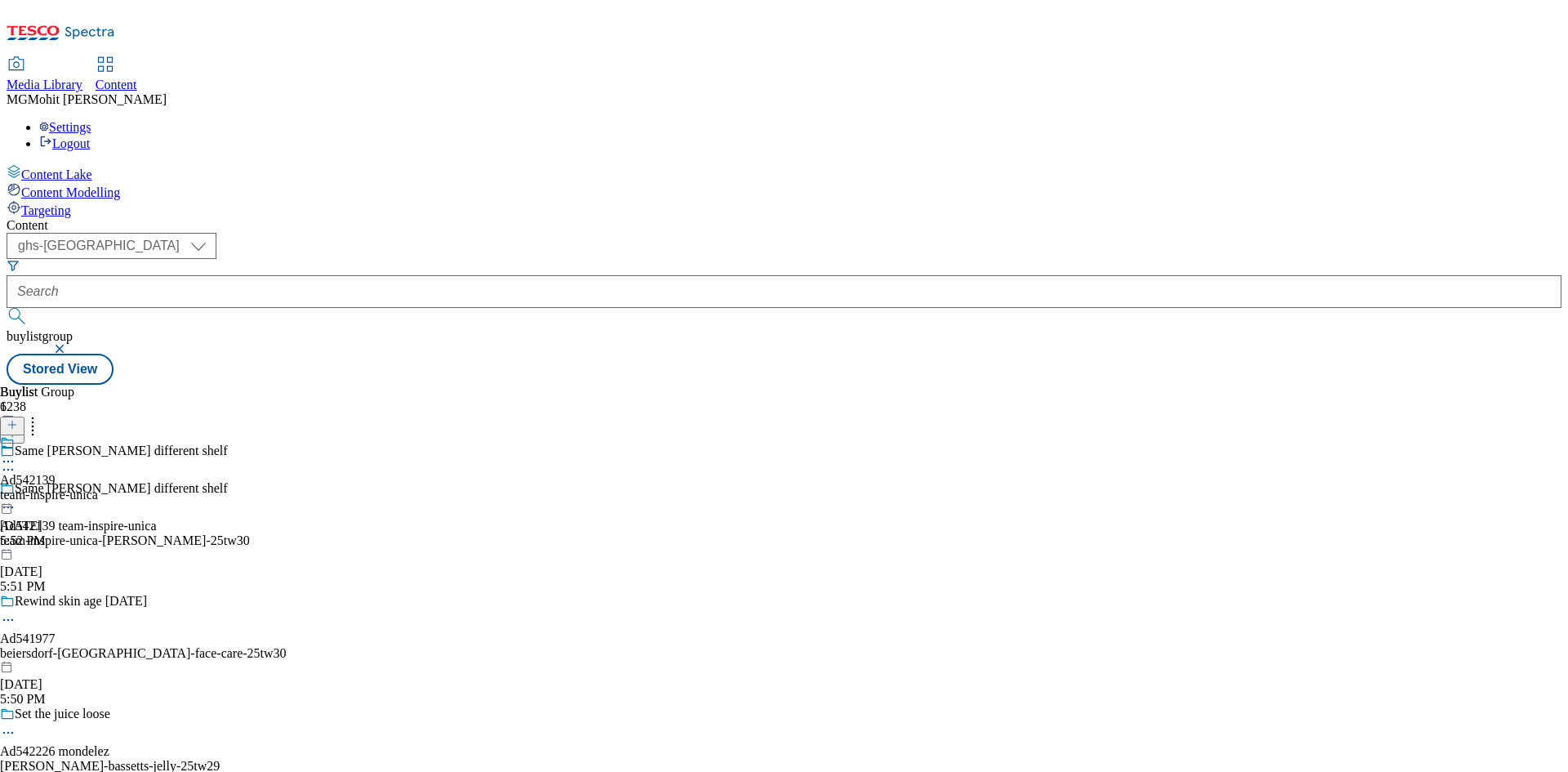
click at [98, 488] on div "team-inspire-unica" at bounding box center [48, 495] width 98 height 15
click at [18, 419] on icon at bounding box center [12, 425] width 11 height 11
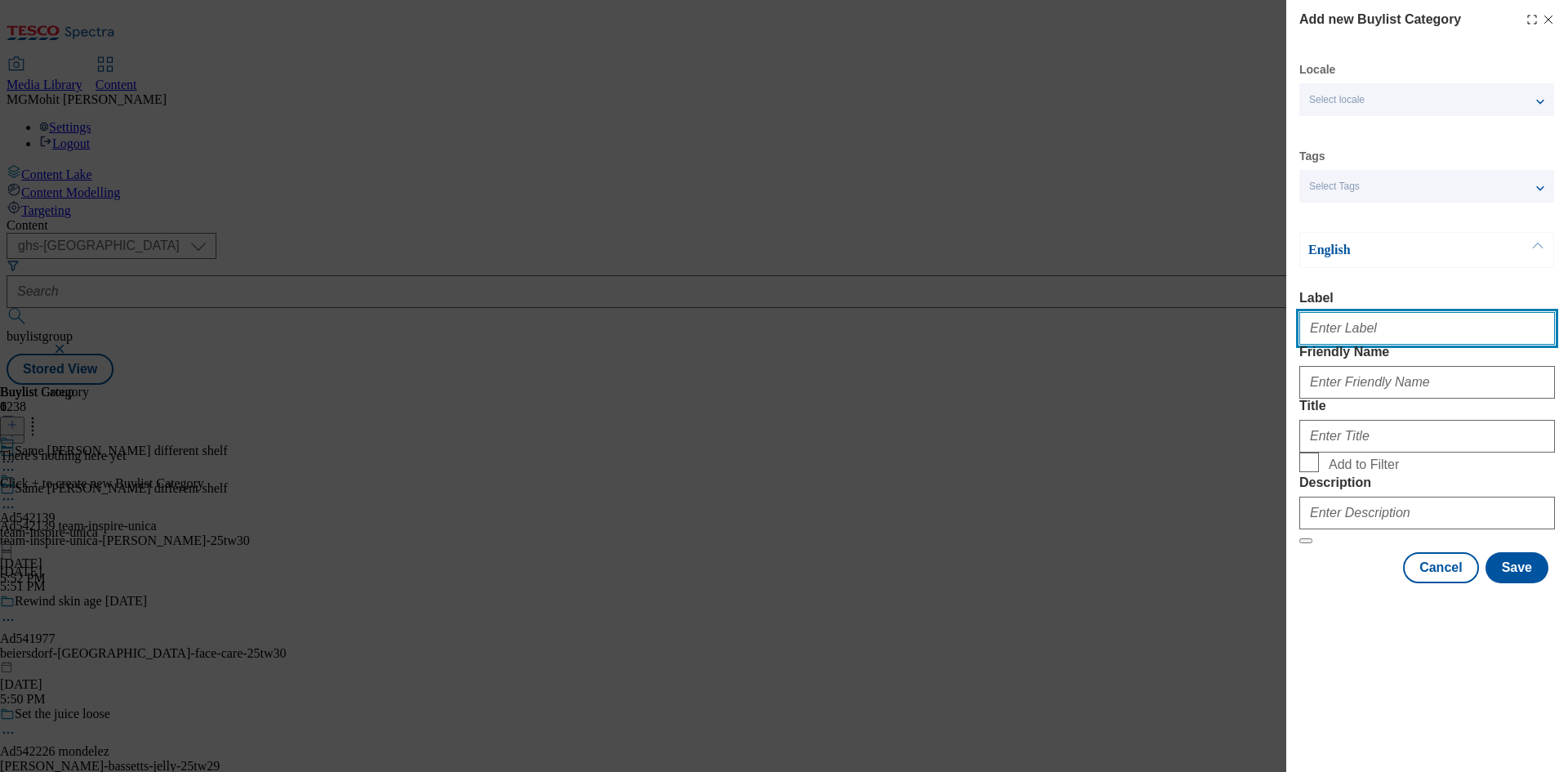
click at [1326, 345] on input "Label" at bounding box center [1426, 328] width 255 height 33
paste input "Ad542139"
type input "Ad542139"
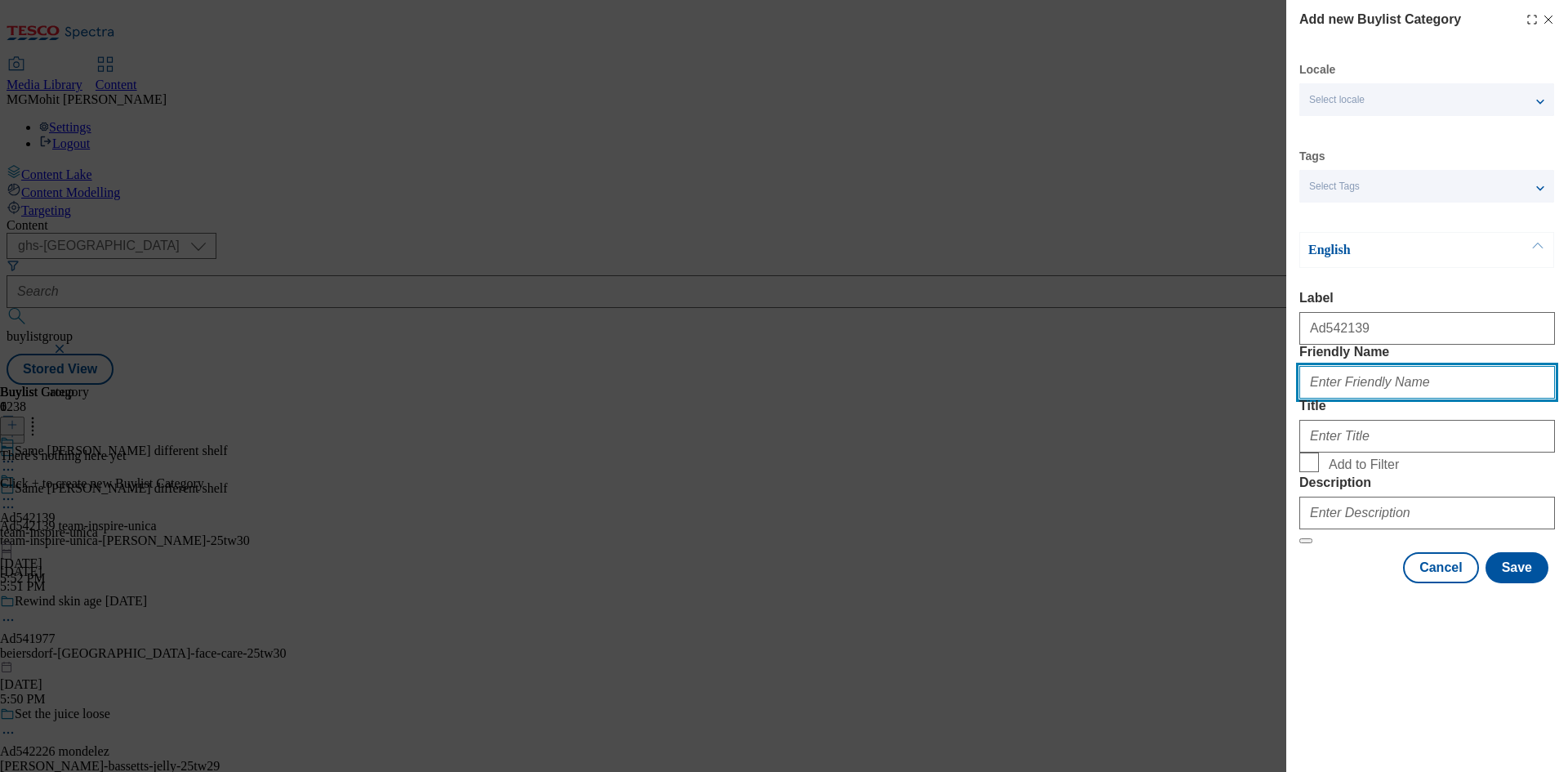
click at [1468, 399] on input "Friendly Name" at bounding box center [1426, 382] width 255 height 33
paste input "team-inspire-unica-greggs"
type input "team-inspire-unica-greggs"
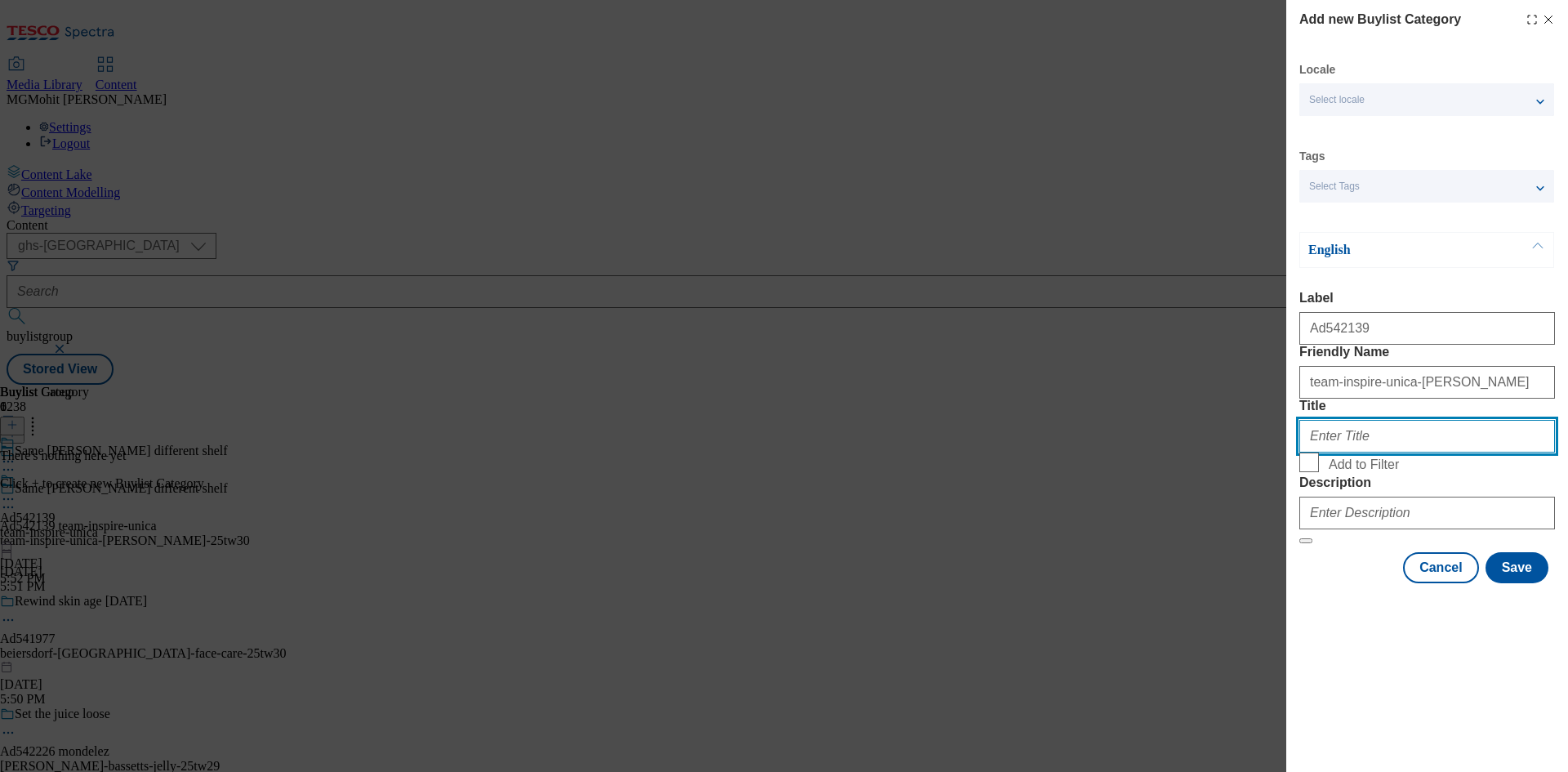
click at [1339, 453] on input "Title" at bounding box center [1426, 436] width 255 height 33
paste input "Team Inspire Unica"
type input "Team Inspire Unica"
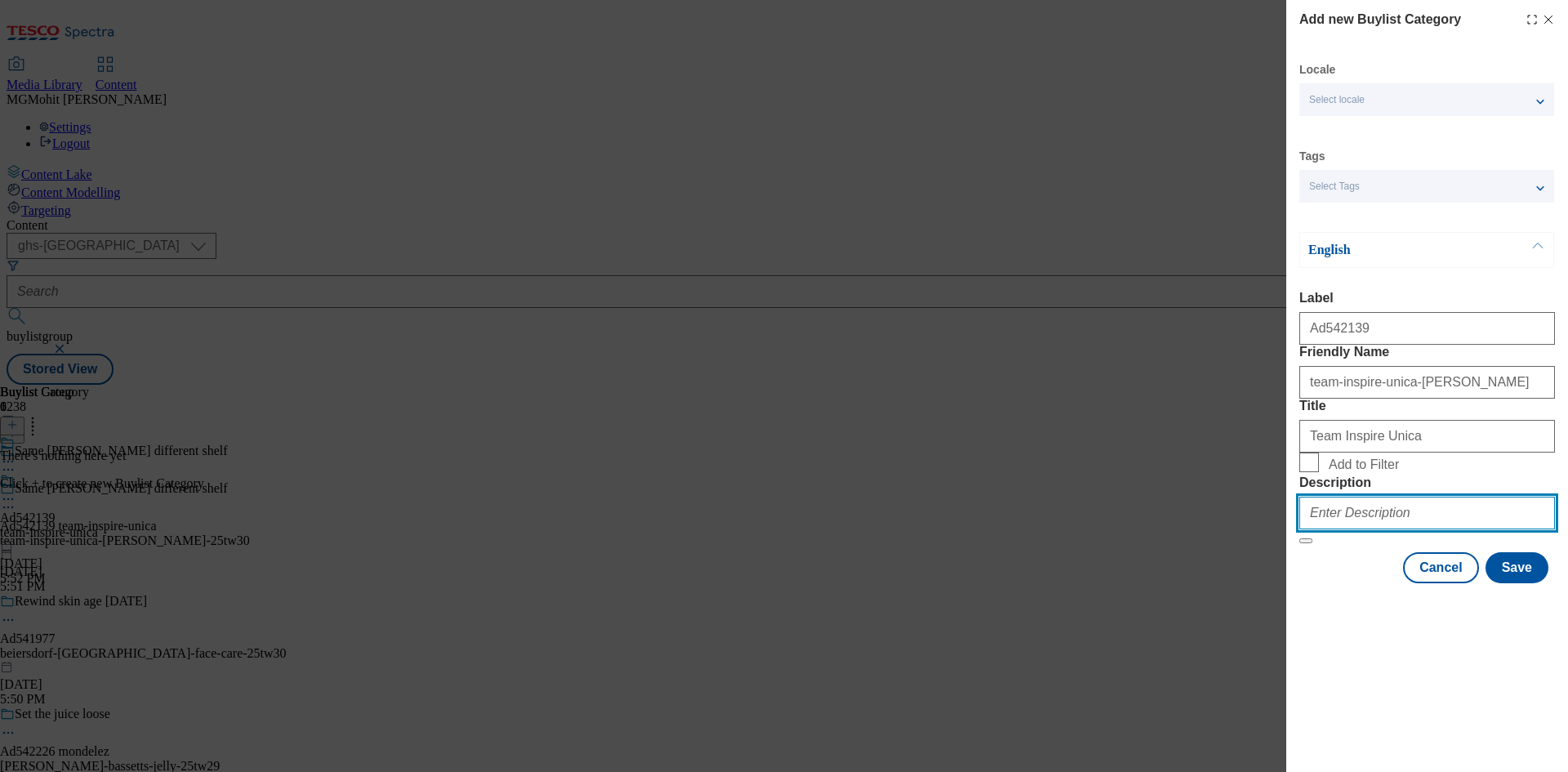
click at [1361, 529] on input "Description" at bounding box center [1426, 512] width 255 height 33
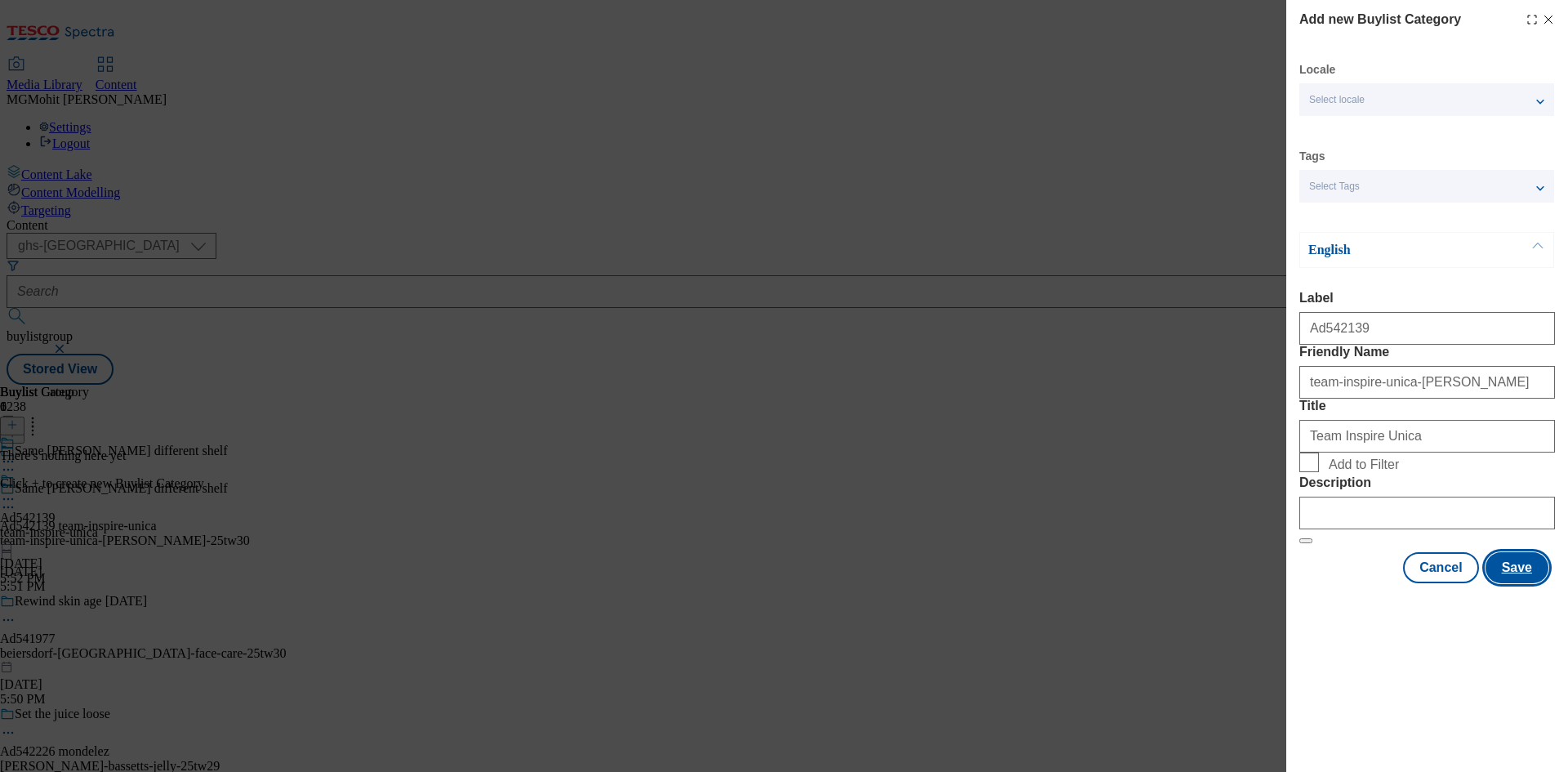
click at [1515, 583] on button "Save" at bounding box center [1517, 567] width 63 height 31
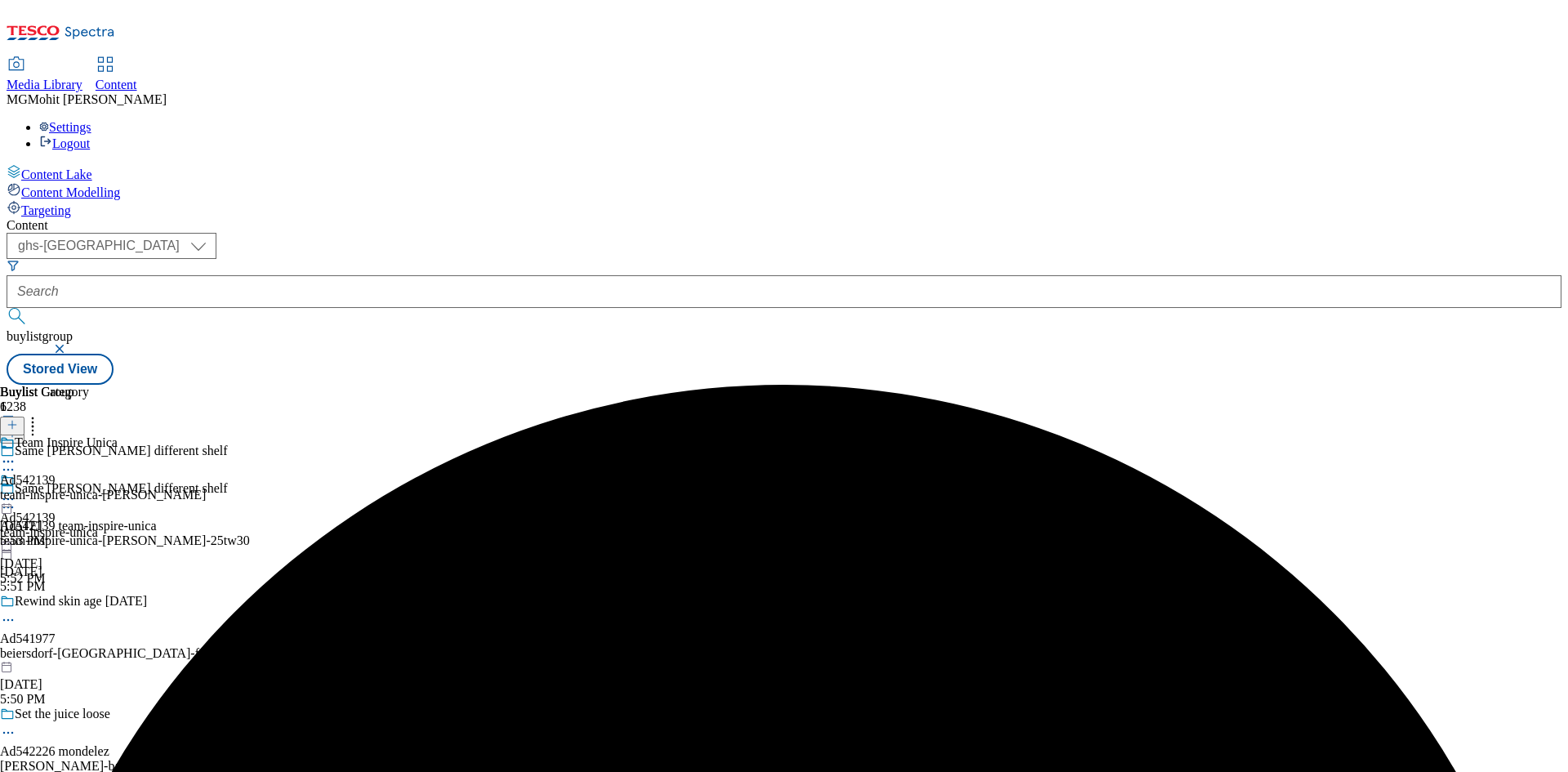
click at [206, 488] on div "team-inspire-unica-greggs" at bounding box center [102, 495] width 206 height 15
click at [18, 419] on icon at bounding box center [12, 425] width 11 height 11
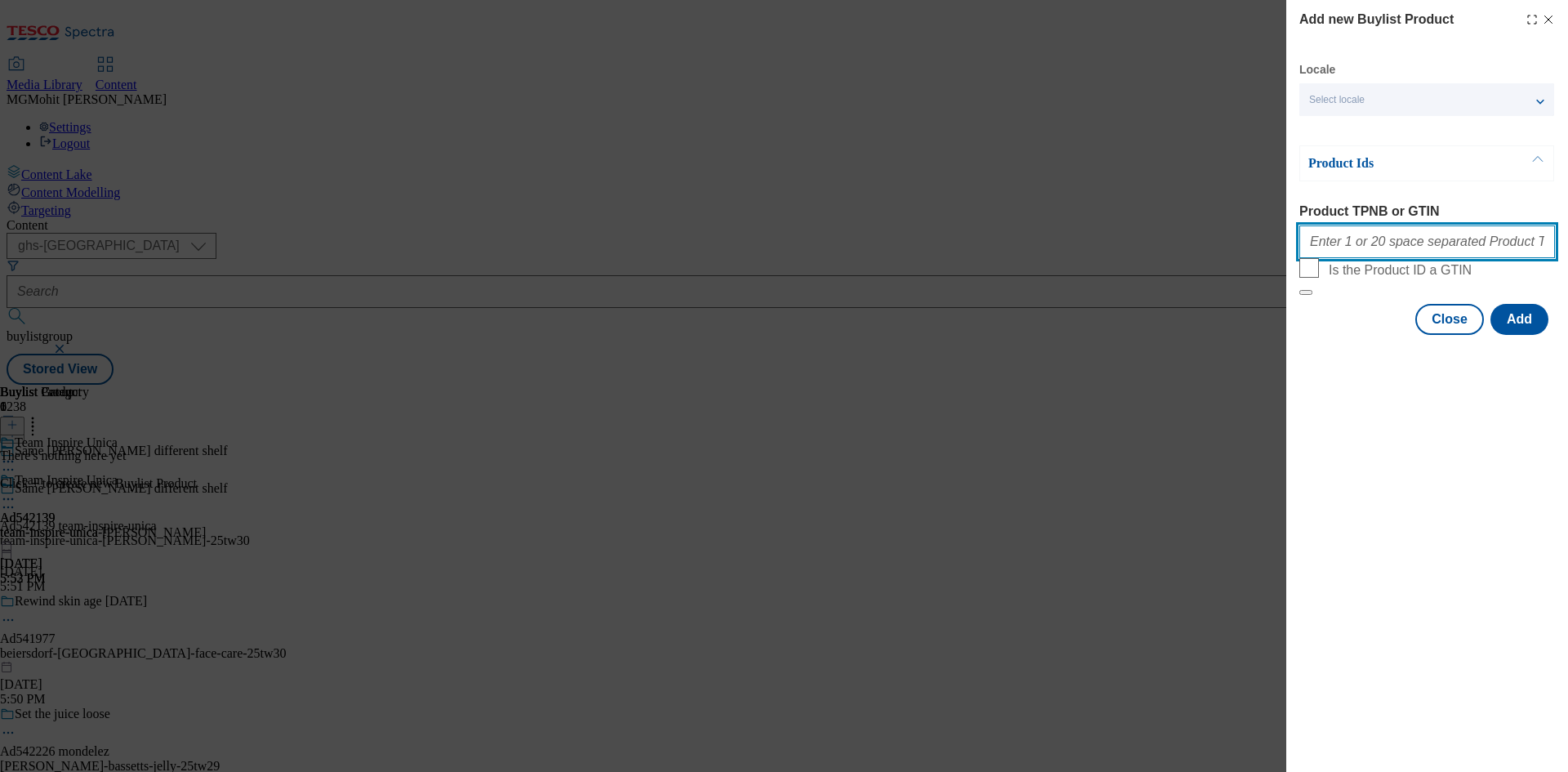
click at [1349, 249] on input "Product TPNB or GTIN" at bounding box center [1426, 241] width 255 height 33
paste input "97181103"
type input "97181103"
click at [1508, 335] on button "Add" at bounding box center [1519, 318] width 58 height 31
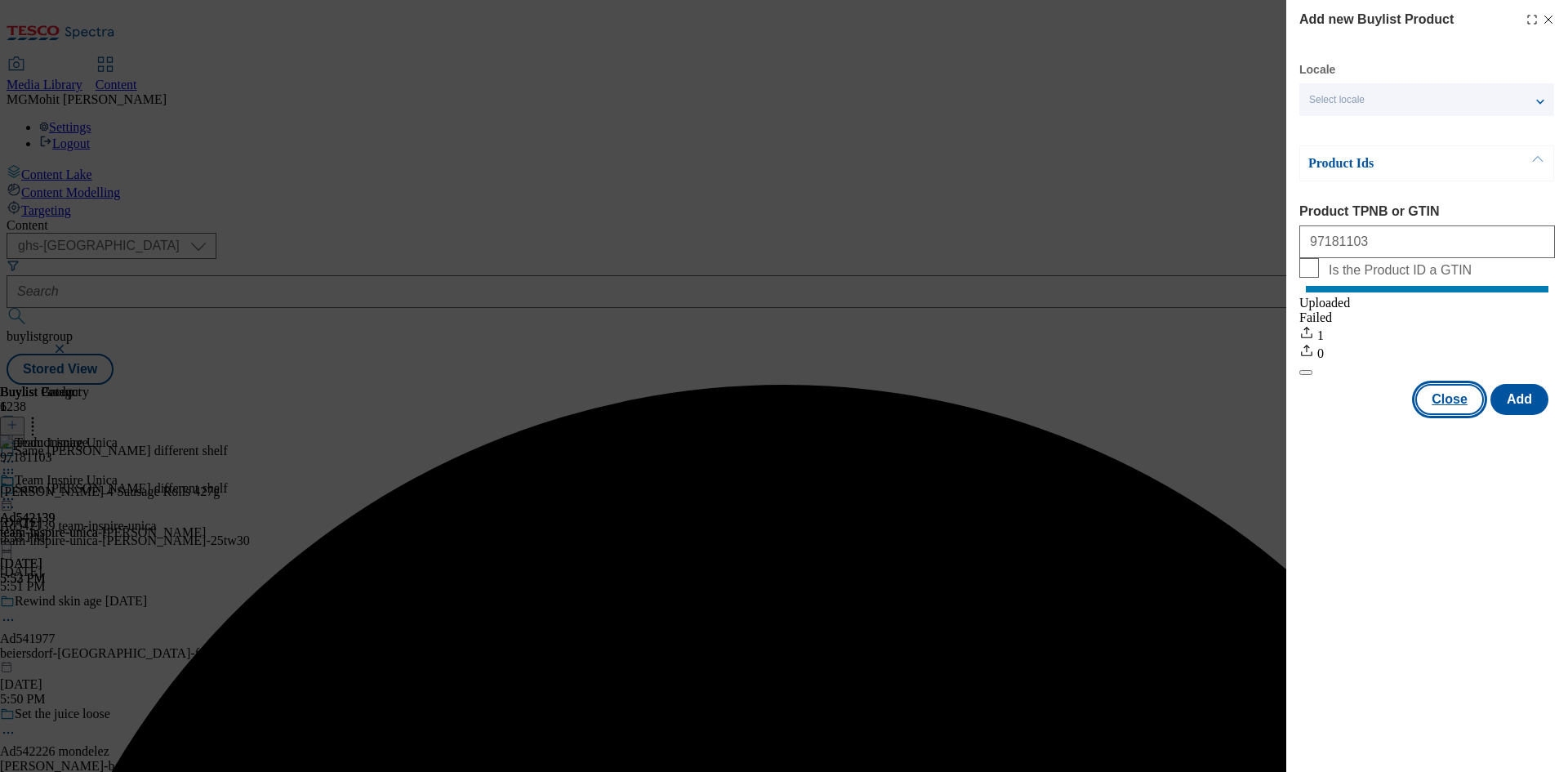
click at [1467, 415] on button "Close" at bounding box center [1450, 399] width 69 height 31
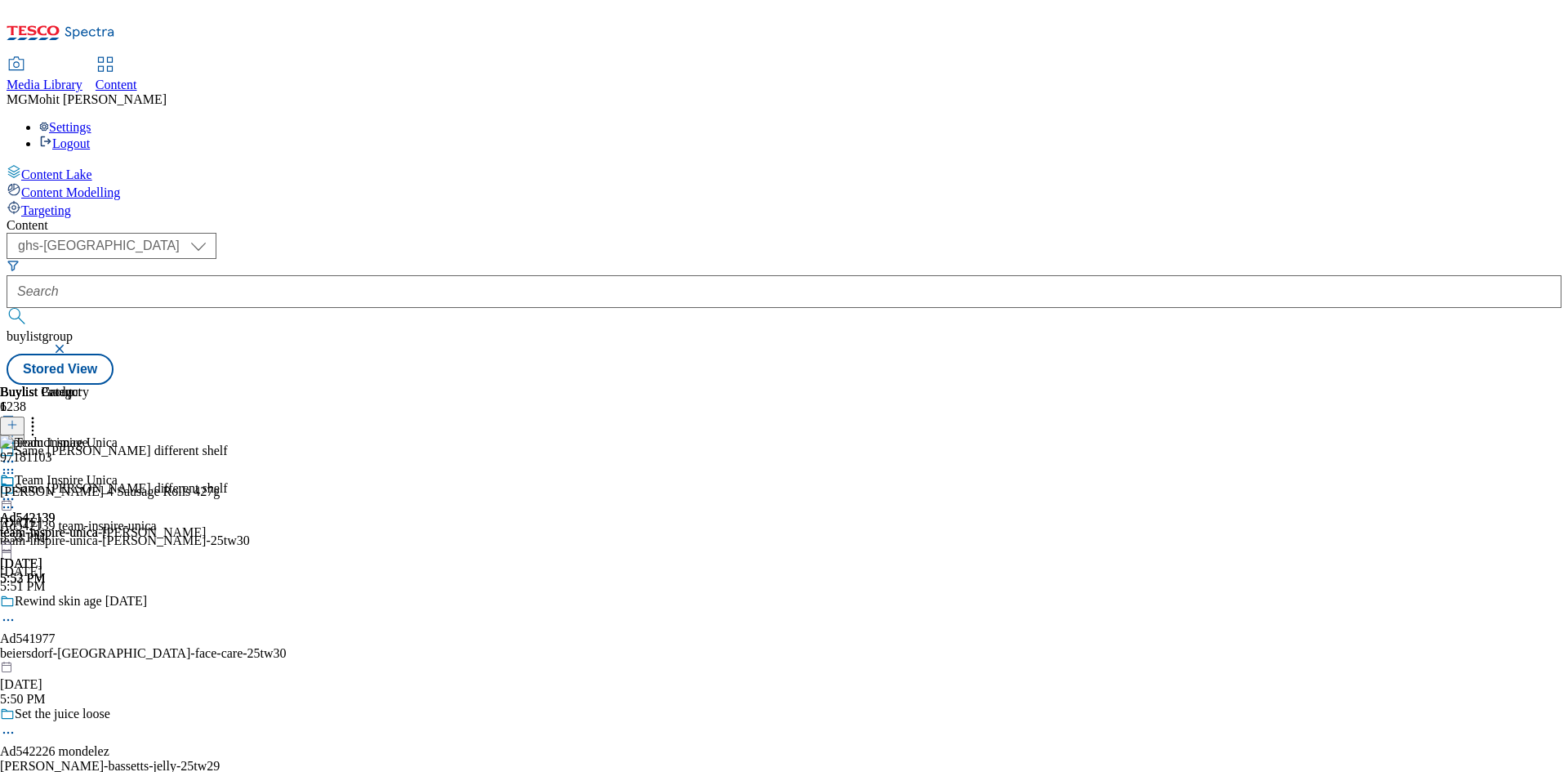
click at [17, 465] on icon at bounding box center [8, 473] width 17 height 17
click at [220, 473] on div "97181103 Greggs 4 Sausage Rolls 427g Sep 12, 2025 5:53 PM" at bounding box center [110, 490] width 220 height 110
click at [220, 484] on div "Greggs 4 Sausage Rolls 427g" at bounding box center [110, 492] width 220 height 15
click at [17, 491] on icon at bounding box center [8, 499] width 17 height 17
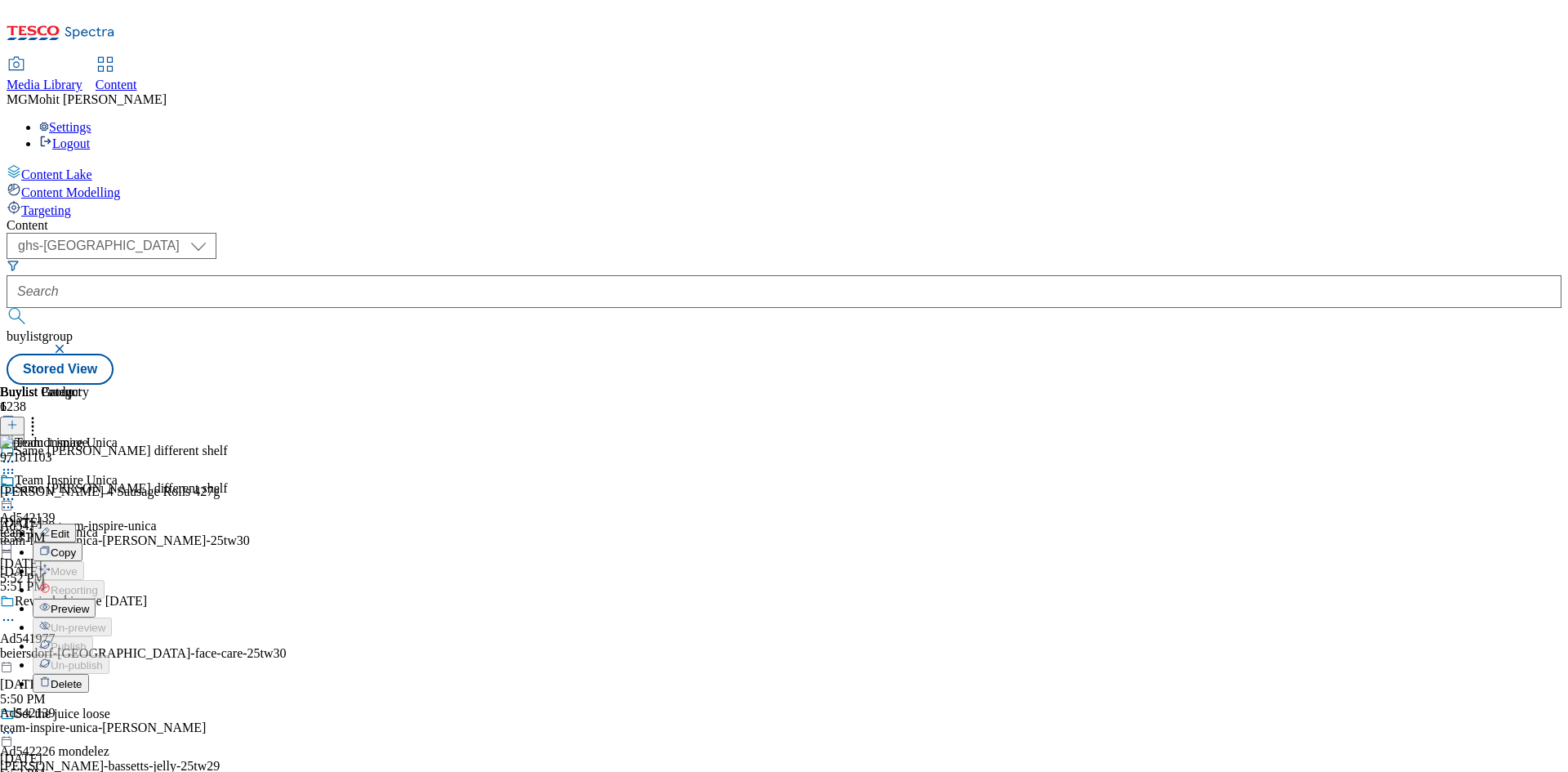
click at [70, 528] on span "Edit" at bounding box center [60, 534] width 19 height 12
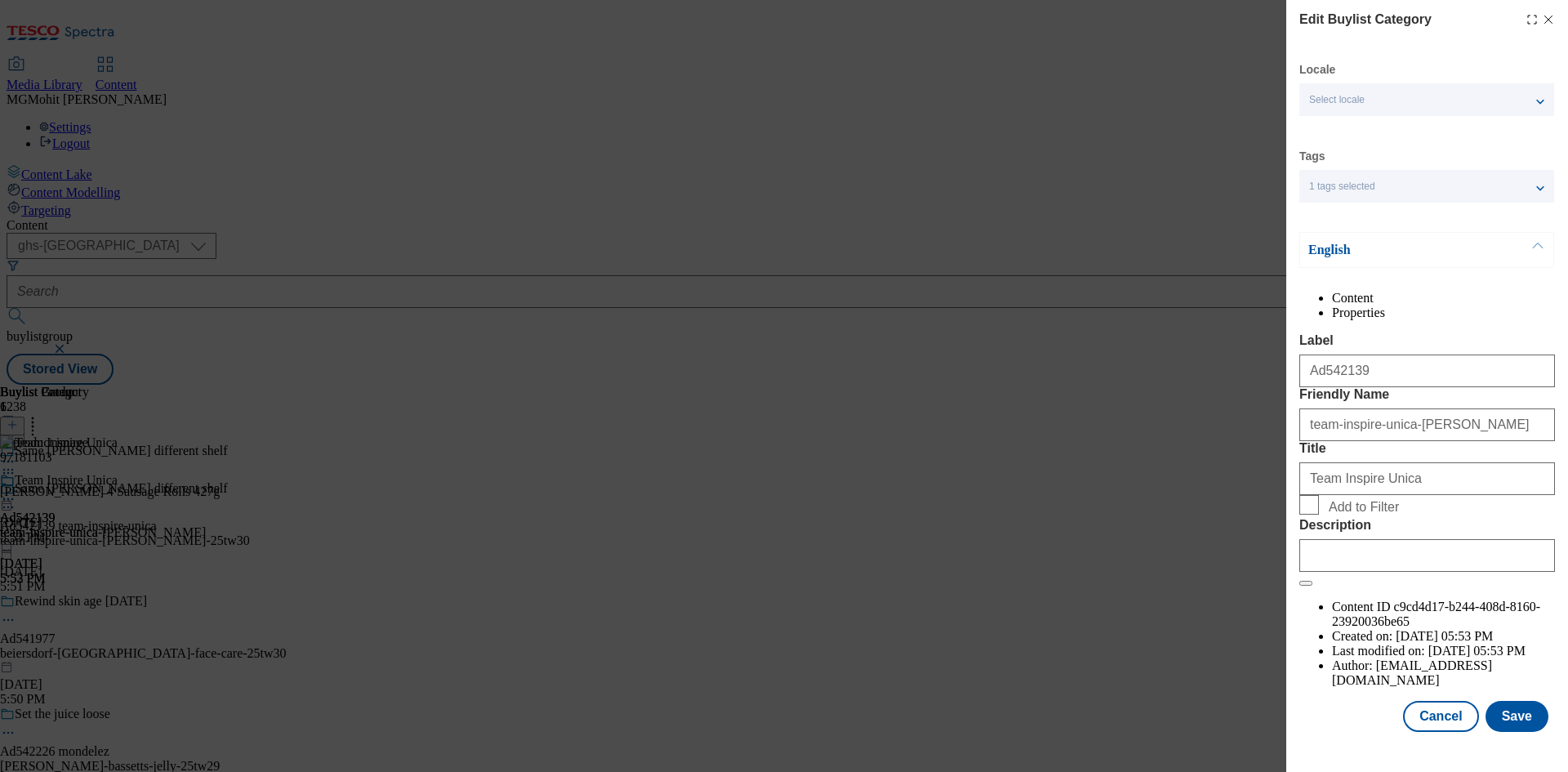
scroll to position [32, 0]
click at [1344, 572] on input "Description" at bounding box center [1426, 555] width 255 height 33
paste input "Greggs 4 Sausage Rolls 427g"
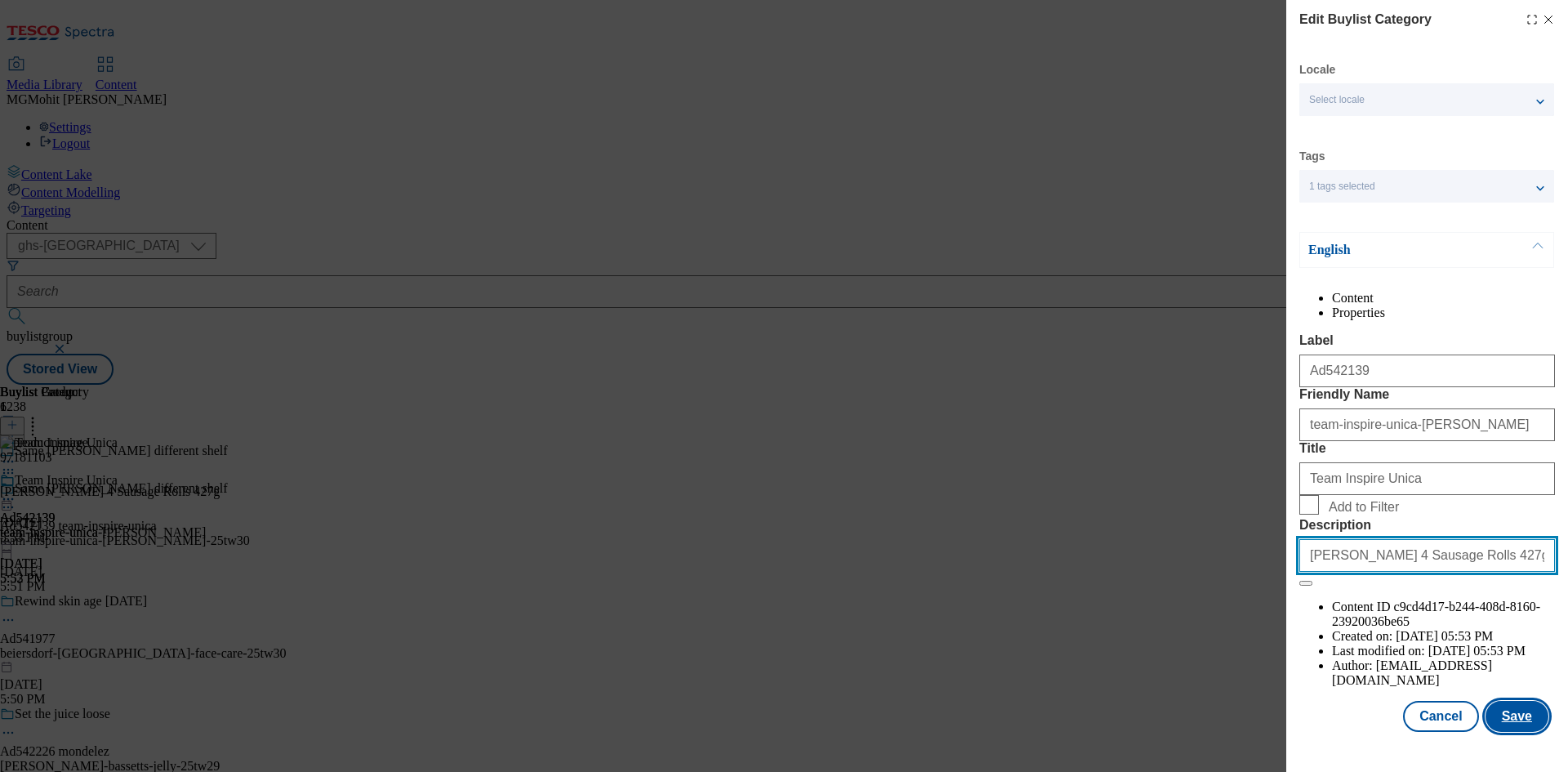
type input "Greggs 4 Sausage Rolls 427g"
click at [1493, 729] on button "Save" at bounding box center [1517, 715] width 63 height 31
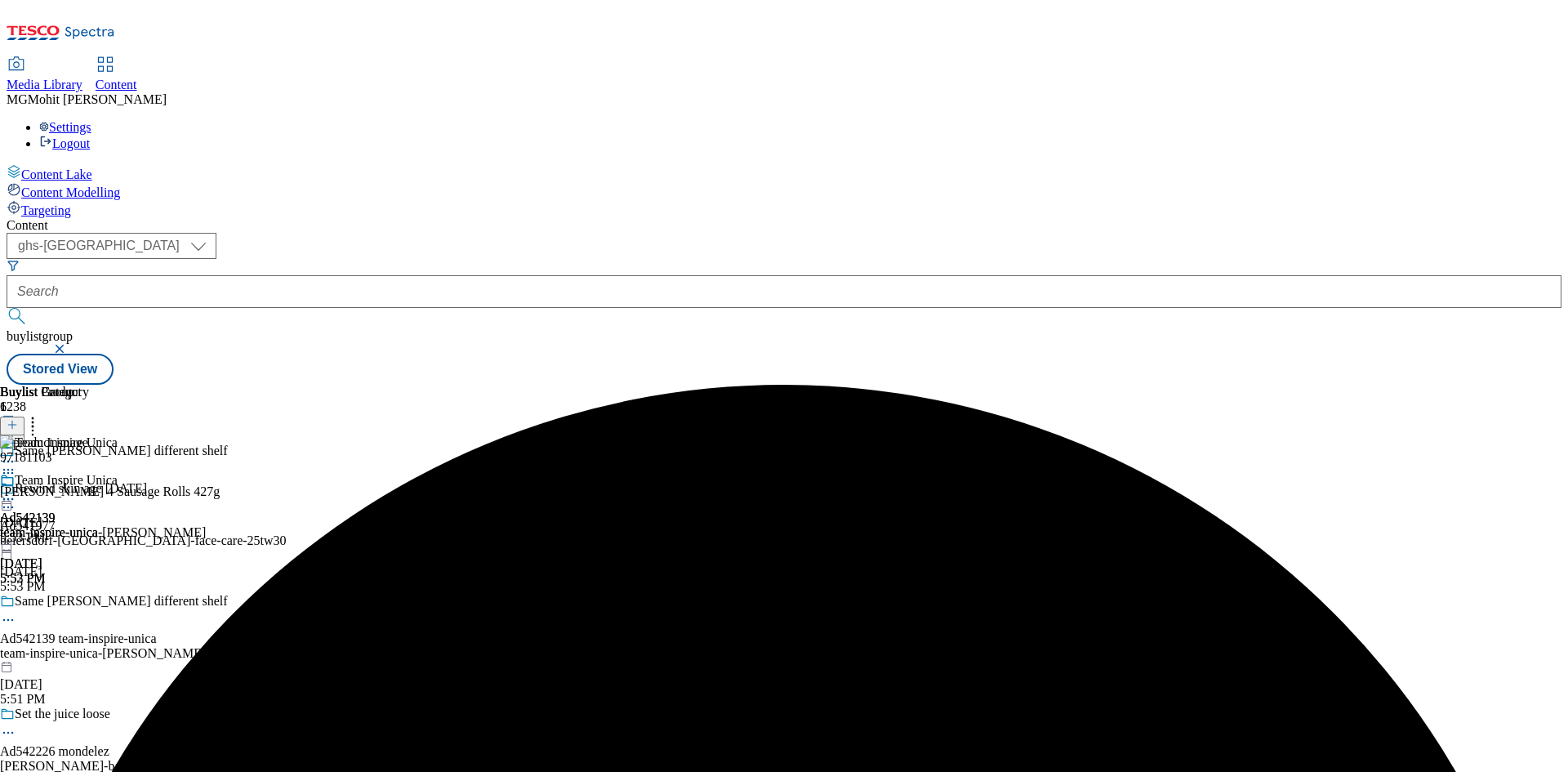
click at [17, 491] on icon at bounding box center [8, 499] width 17 height 17
click at [70, 528] on span "Edit" at bounding box center [60, 534] width 19 height 12
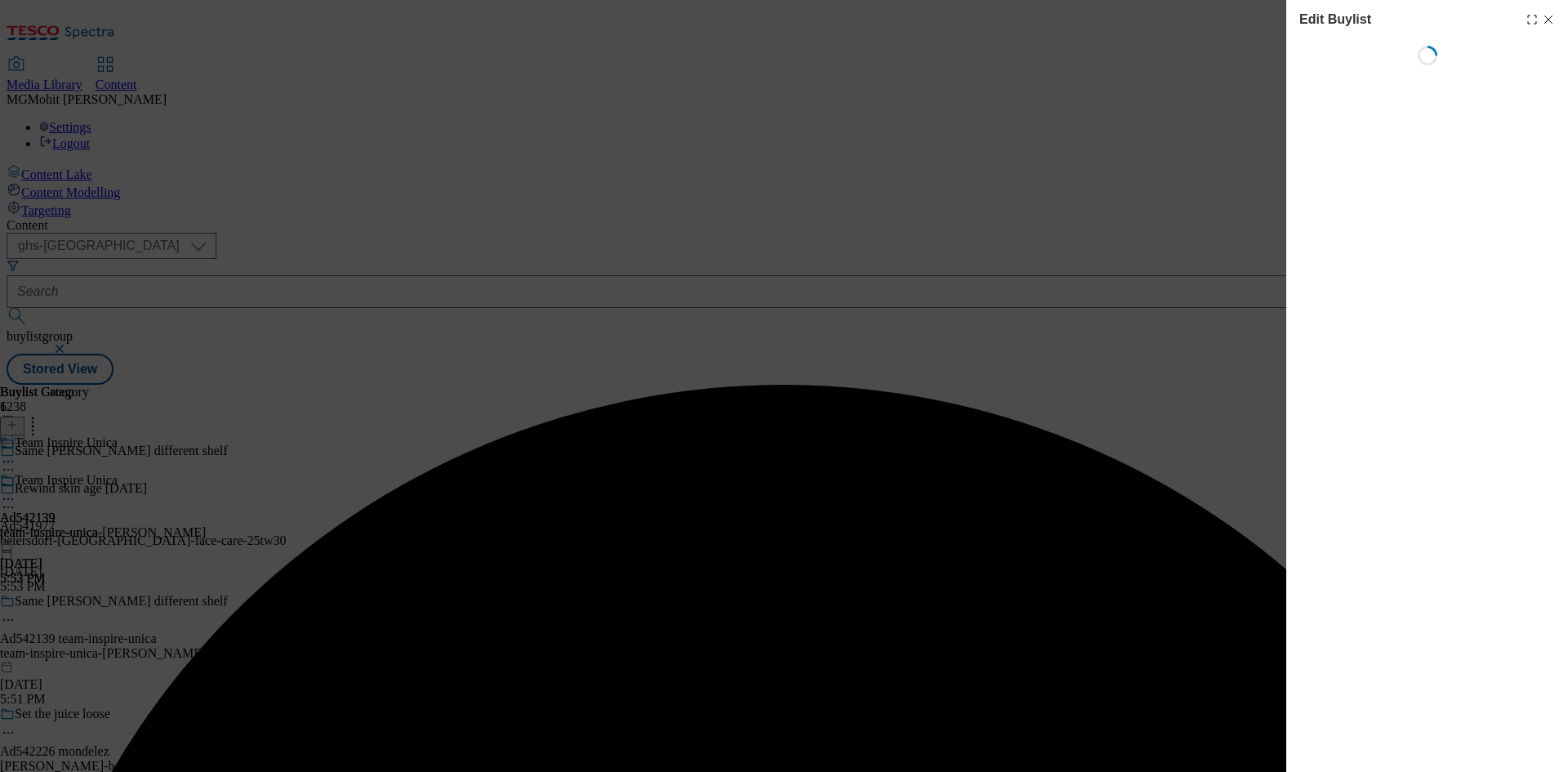
select select "tactical"
select select "supplier funded short term 1-3 weeks"
select select "dunnhumby"
select select "Banner"
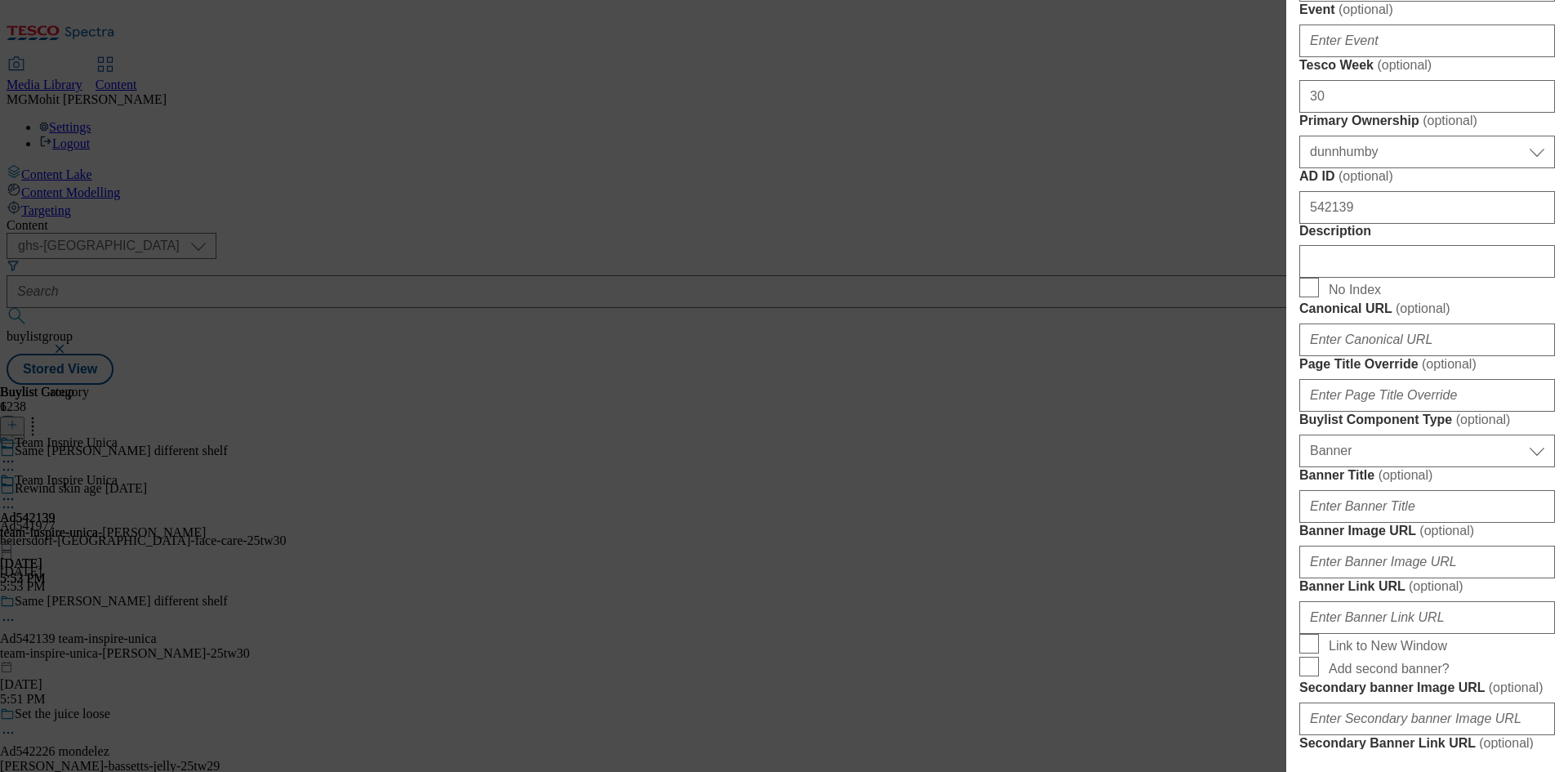
scroll to position [817, 0]
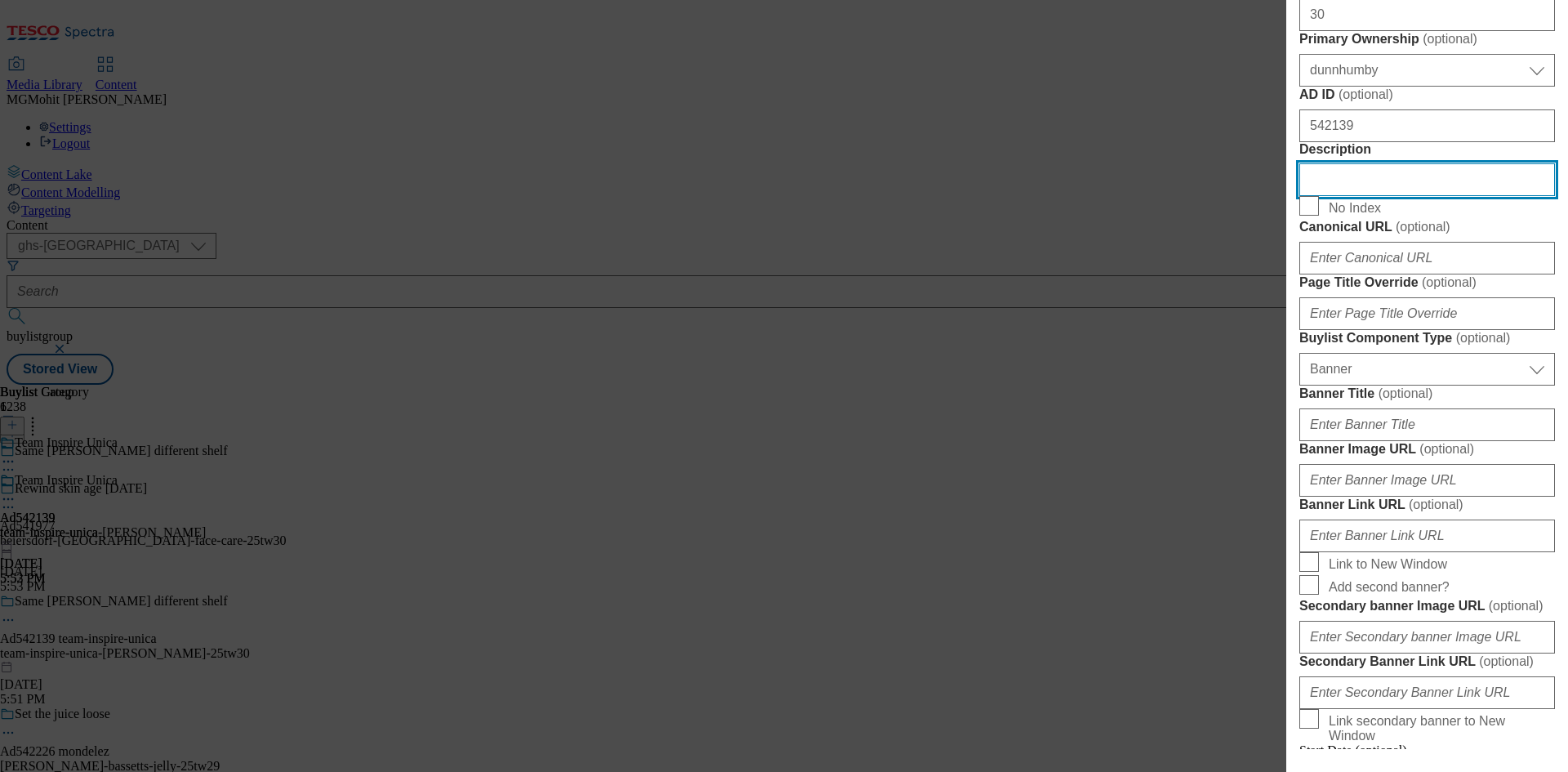
click at [1371, 196] on input "Description" at bounding box center [1426, 179] width 255 height 33
paste input "Greggs 4 Sausage Rolls 427g"
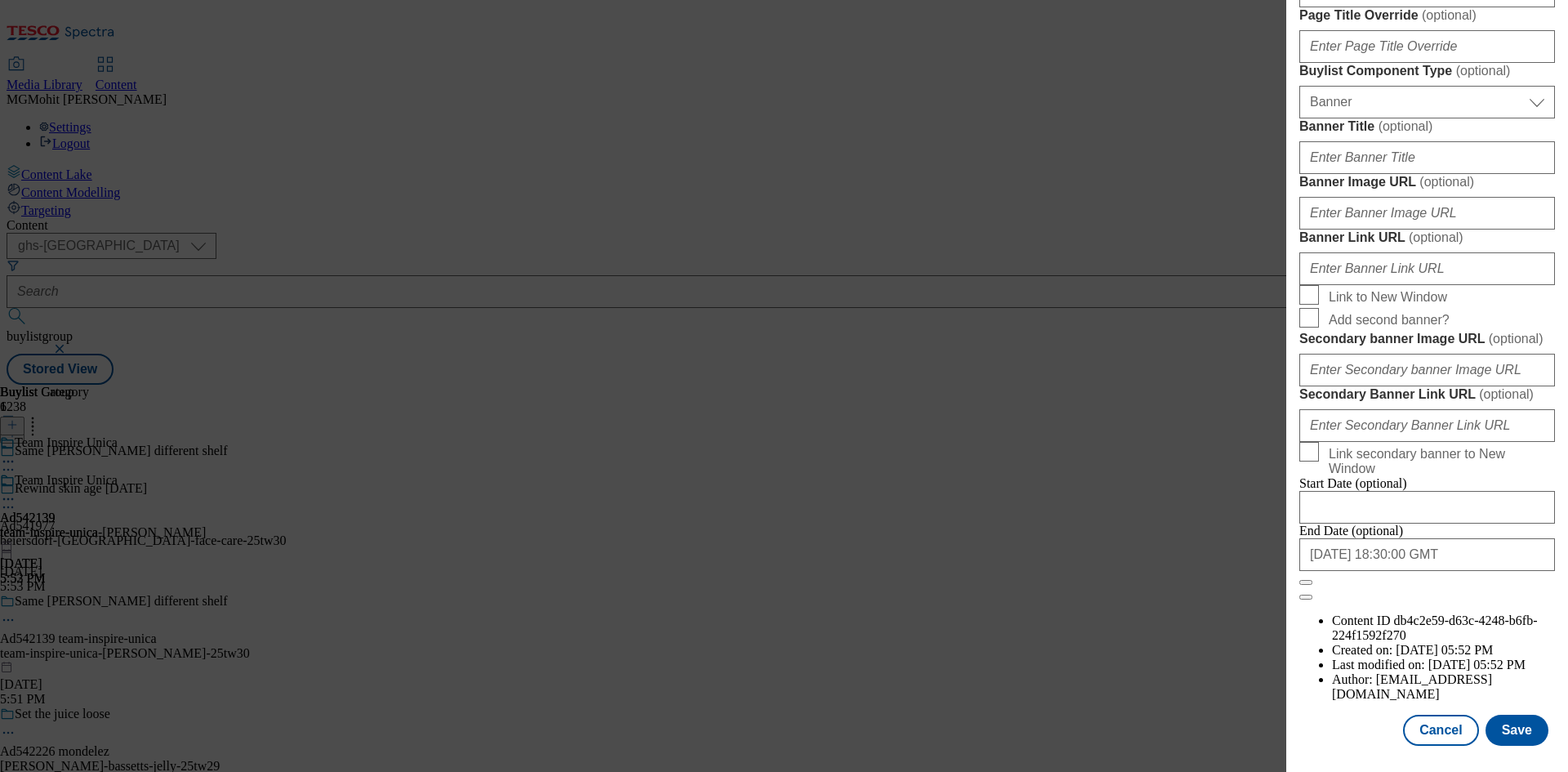
scroll to position [1690, 0]
type input "Greggs 4 Sausage Rolls 427g"
click at [1504, 727] on button "Save" at bounding box center [1517, 729] width 63 height 31
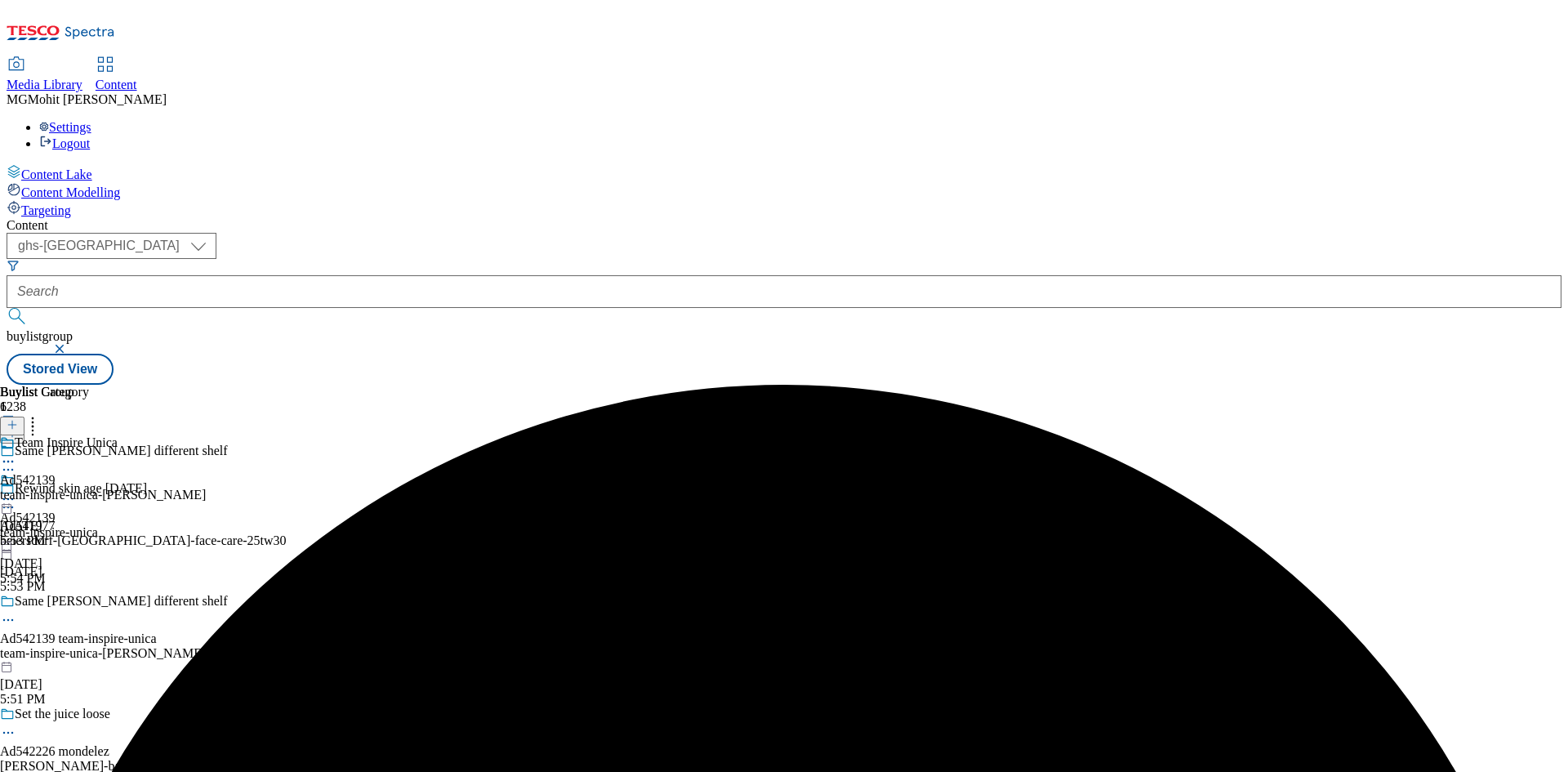
click at [17, 612] on icon at bounding box center [8, 620] width 17 height 17
click at [70, 648] on span "Edit" at bounding box center [60, 654] width 19 height 12
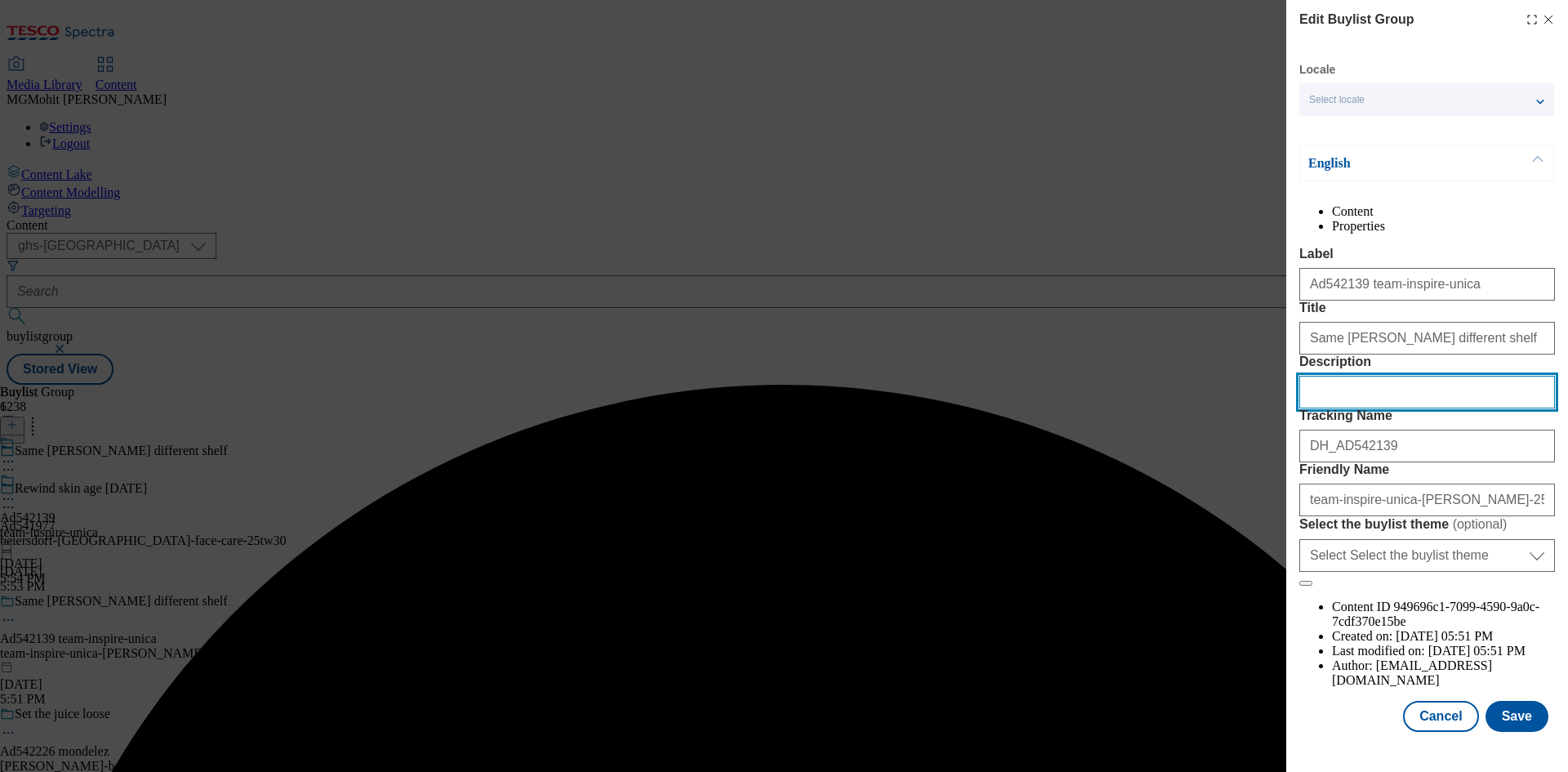
click at [1380, 408] on input "Description" at bounding box center [1426, 391] width 255 height 33
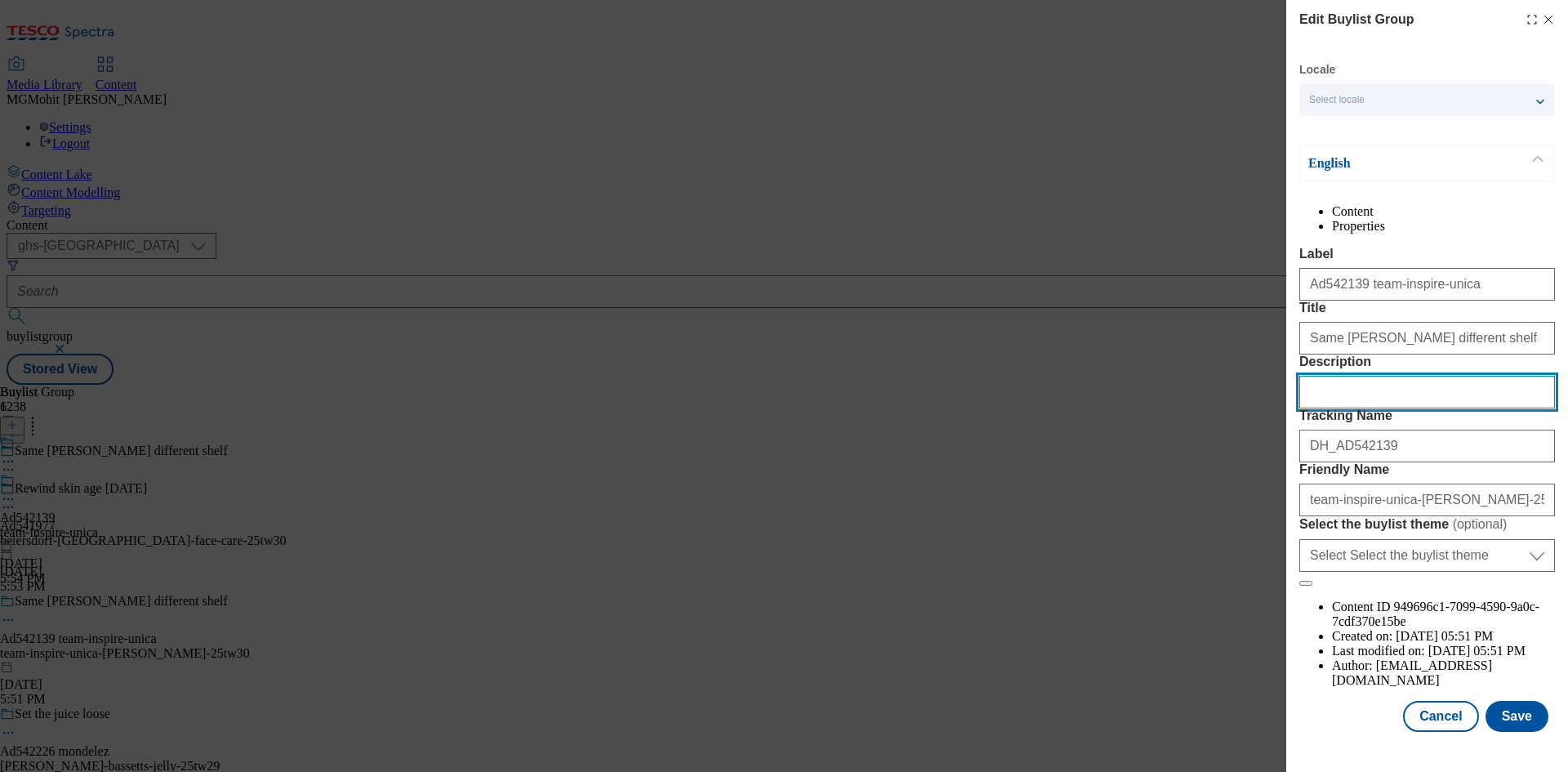
paste input "Greggs 4 Sausage Rolls 427g"
type input "Greggs 4 Sausage Rolls 427g"
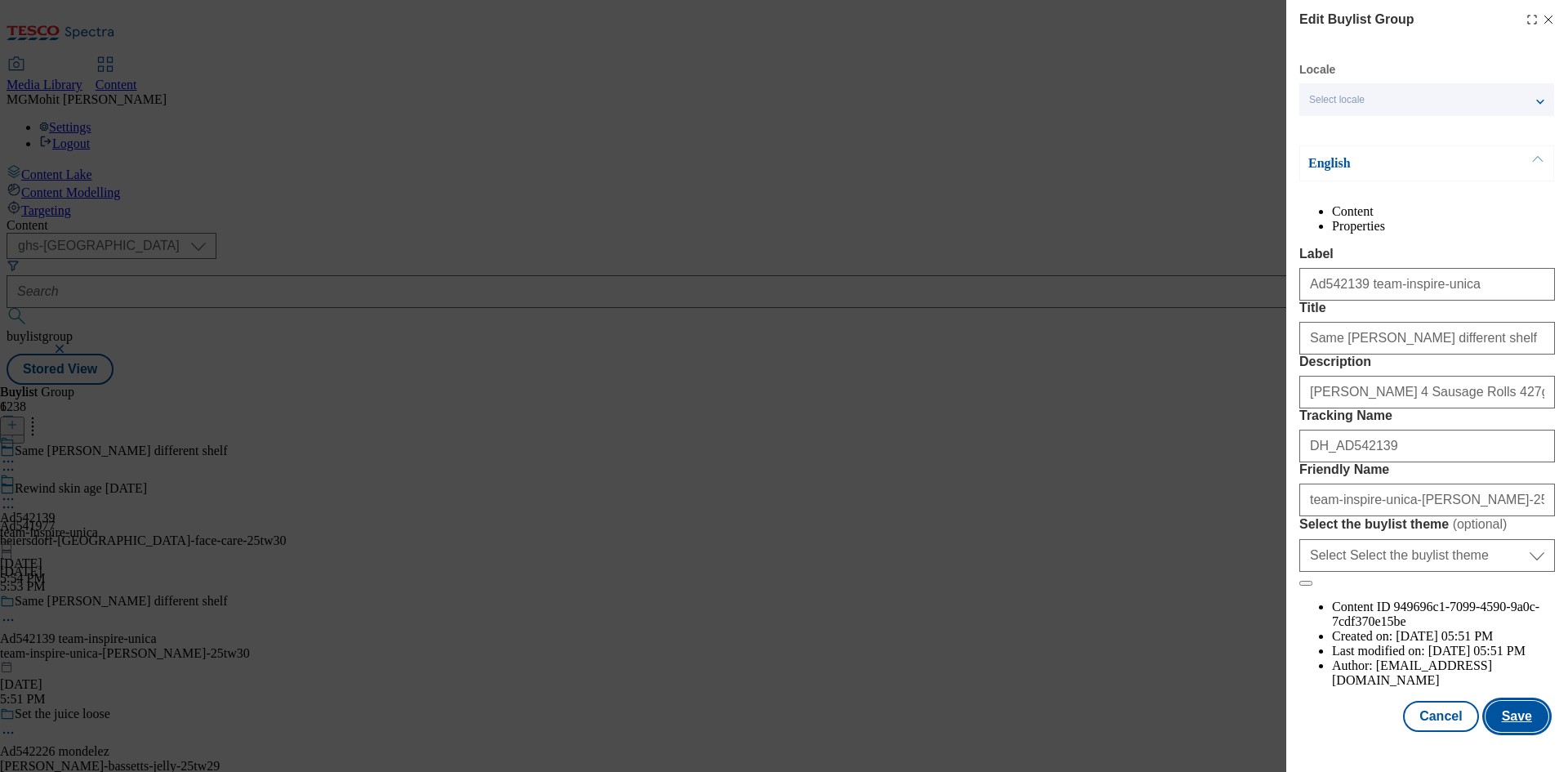
click at [1494, 724] on button "Save" at bounding box center [1517, 715] width 63 height 31
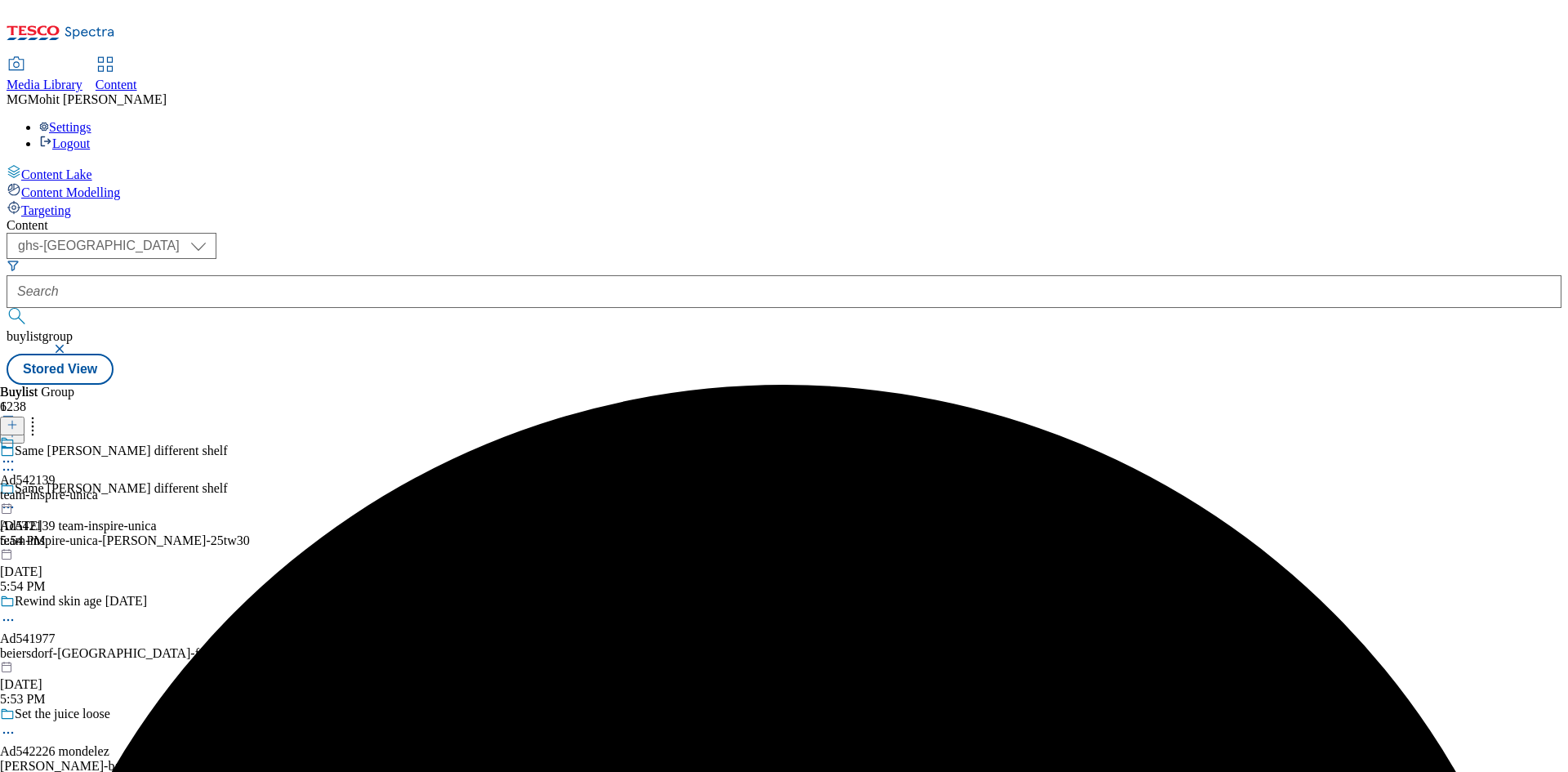
click at [17, 454] on icon at bounding box center [8, 462] width 17 height 17
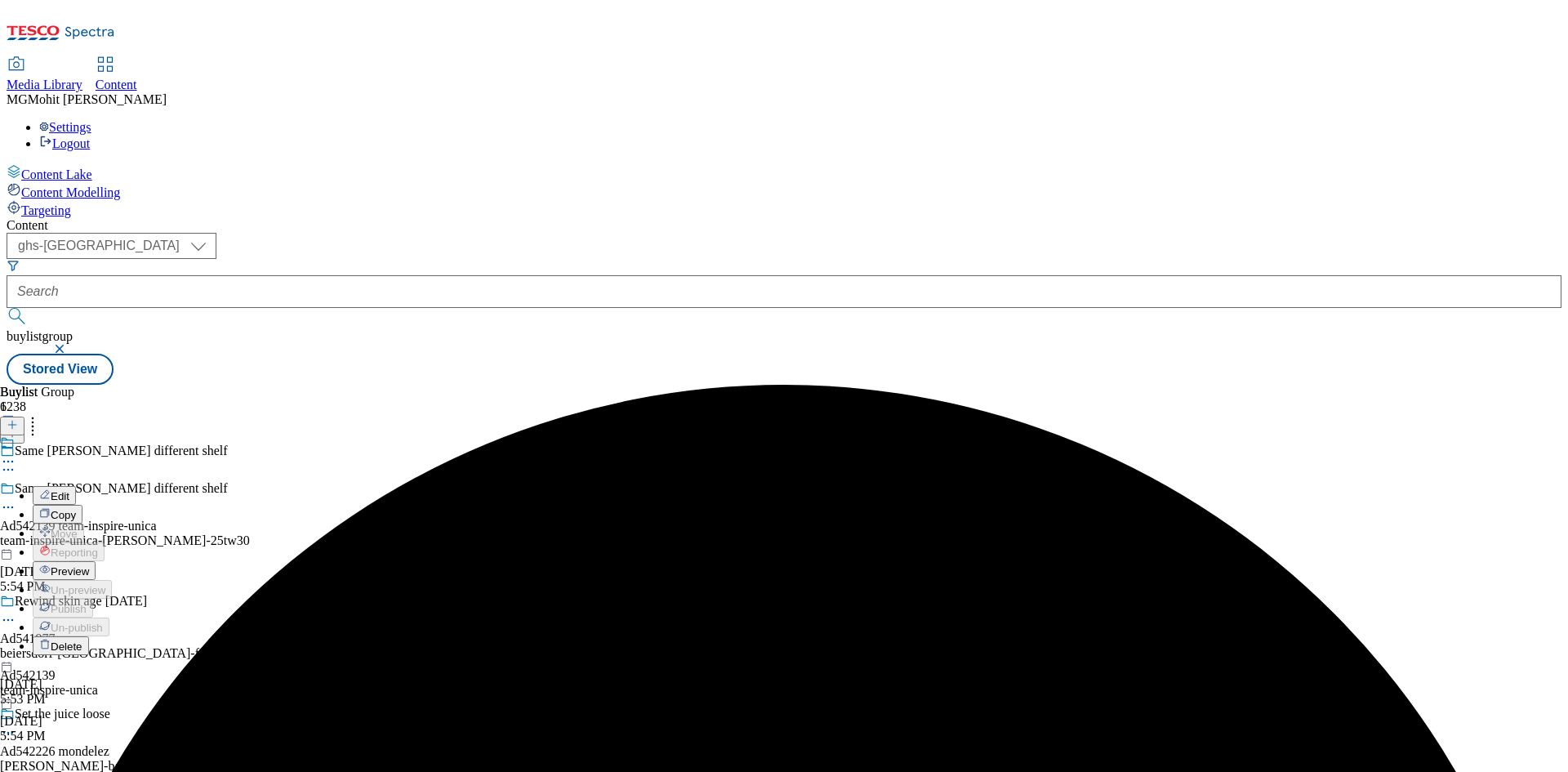
click at [89, 565] on span "Preview" at bounding box center [69, 571] width 38 height 12
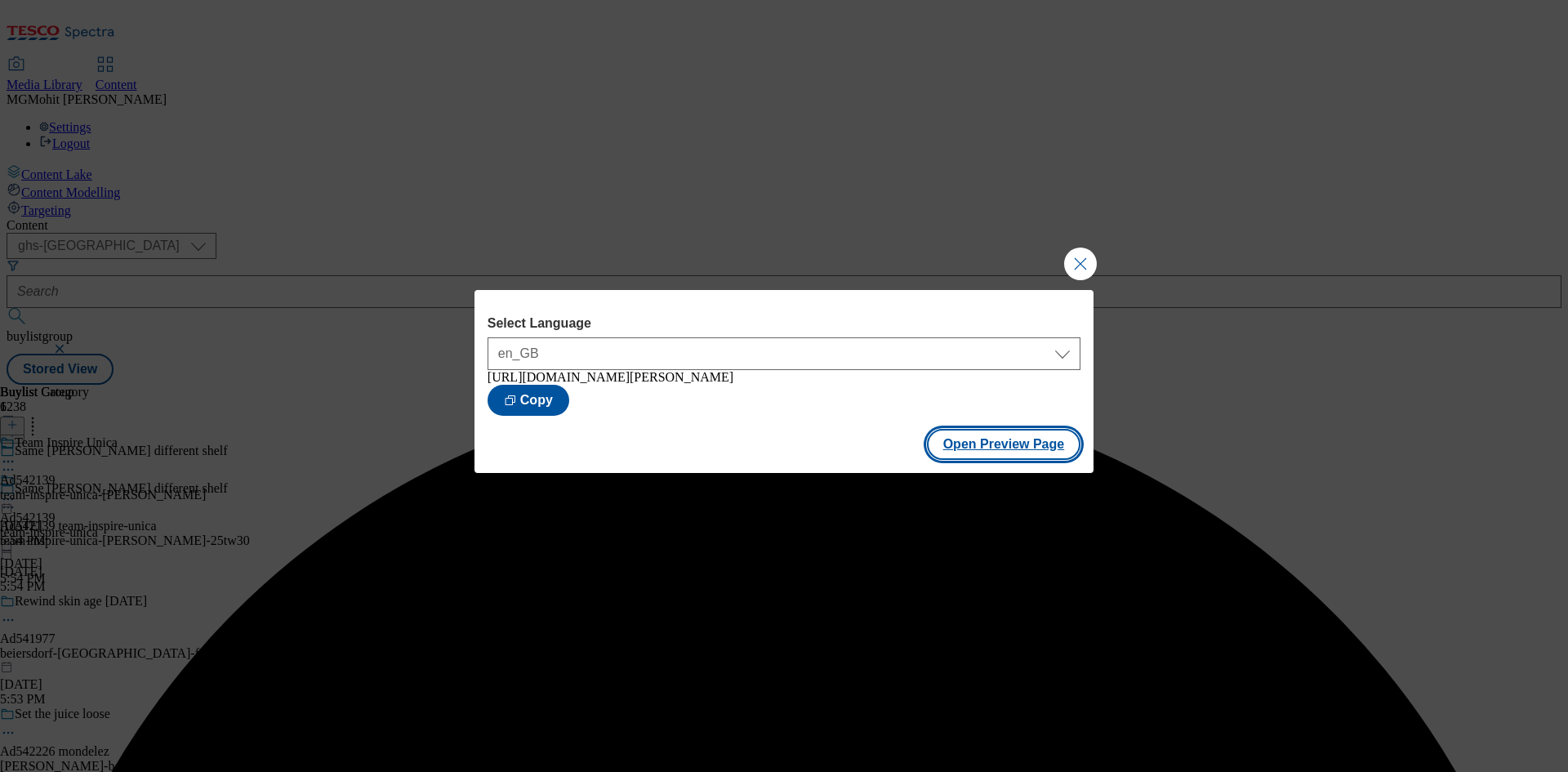
click at [1027, 453] on button "Open Preview Page" at bounding box center [1004, 443] width 155 height 31
click at [1081, 258] on button "Close Modal" at bounding box center [1080, 264] width 33 height 33
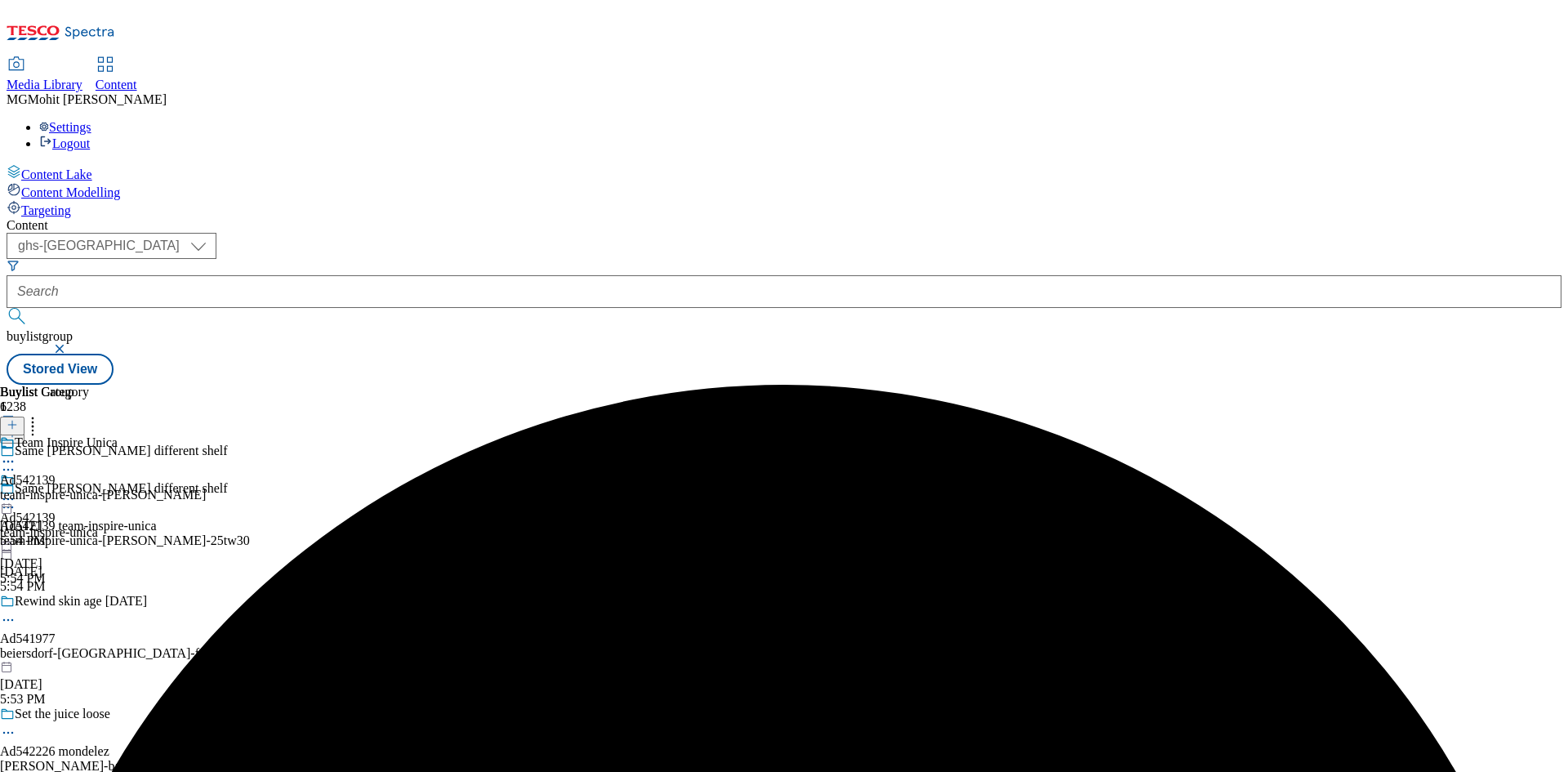
click at [17, 491] on icon at bounding box center [8, 499] width 17 height 17
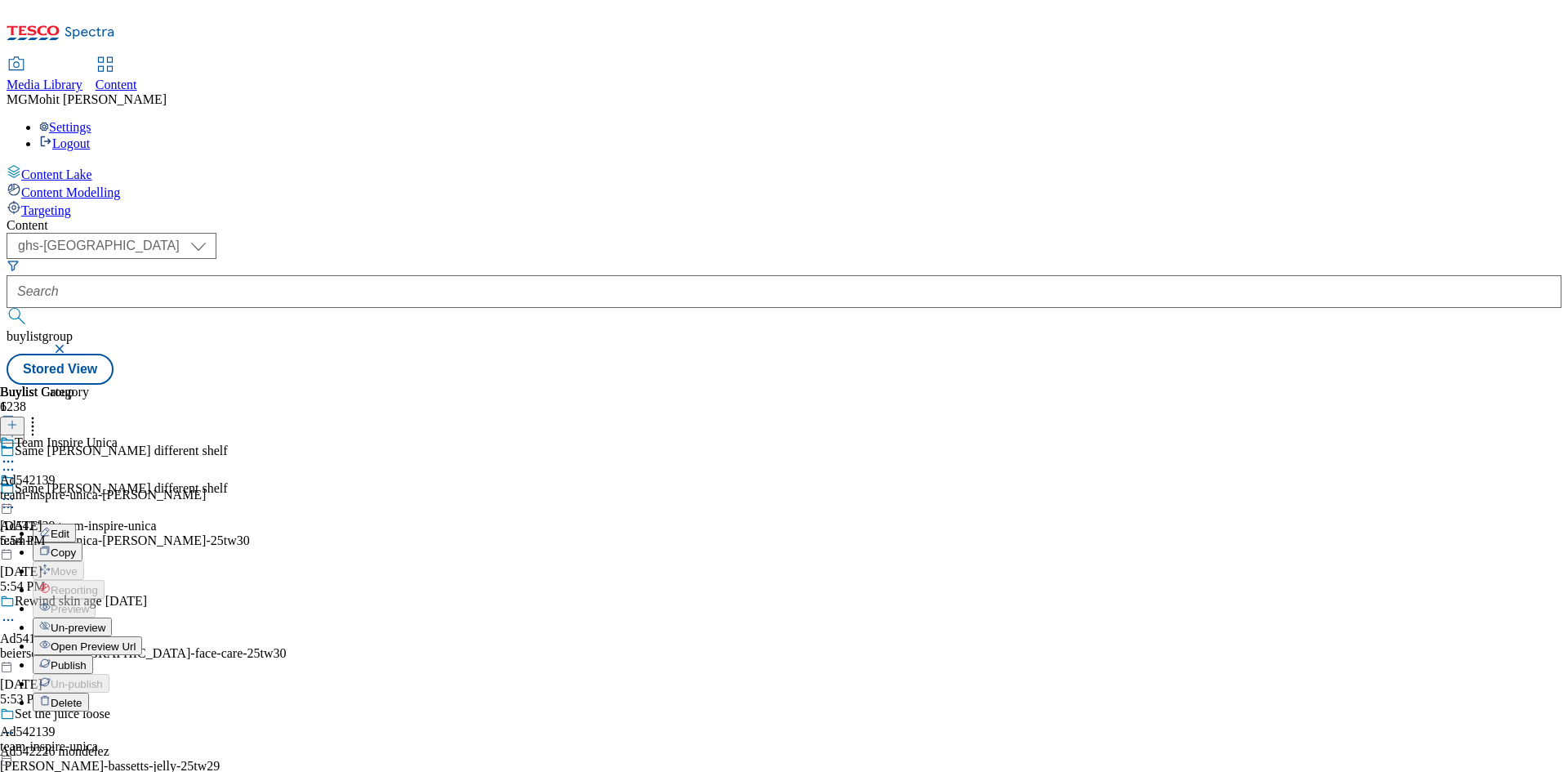
click at [87, 659] on span "Publish" at bounding box center [68, 665] width 36 height 12
